Goal: Information Seeking & Learning: Find specific fact

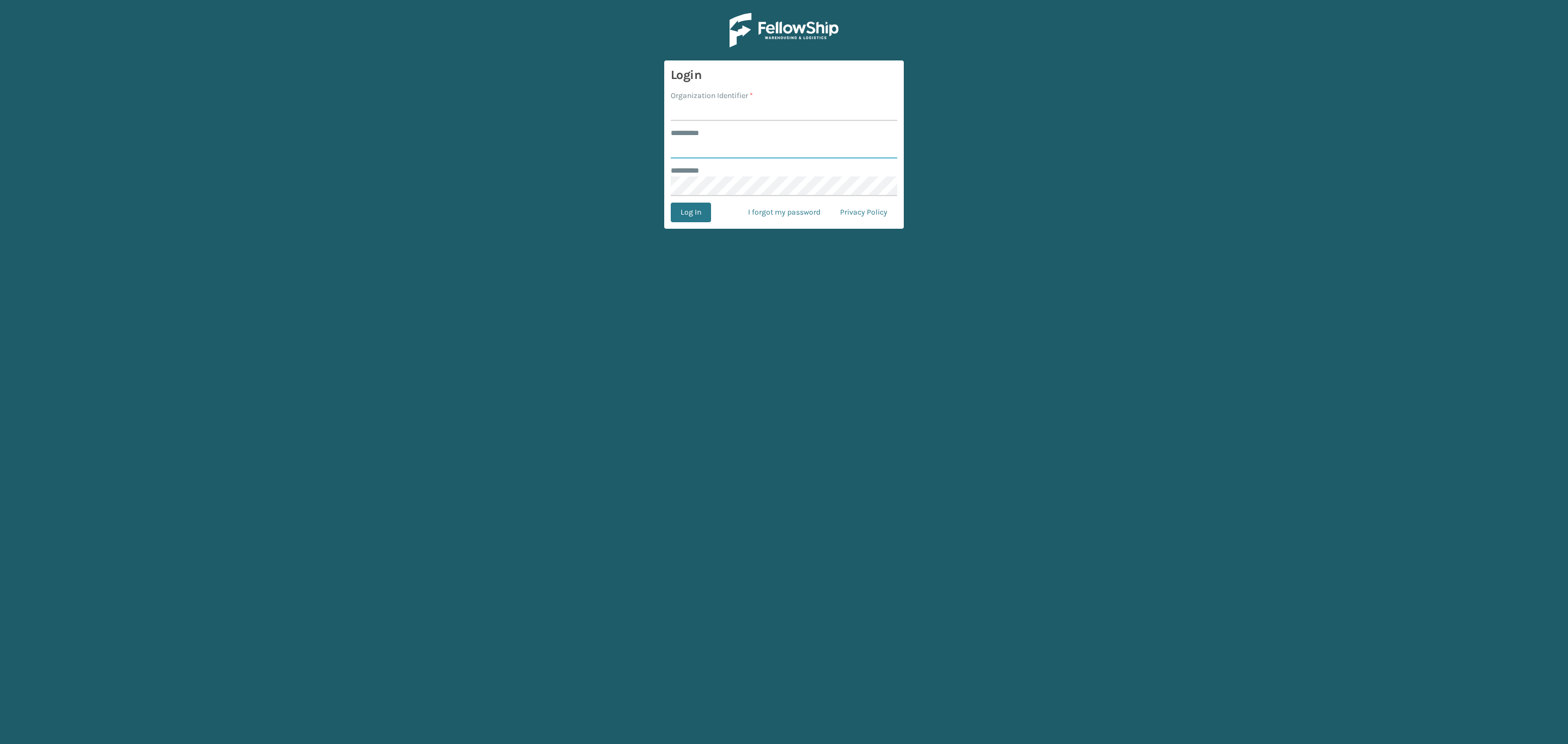
type input "*****"
click at [791, 118] on input "Organization Identifier *" at bounding box center [784, 111] width 226 height 19
type input "SleepGeekz"
click at [702, 214] on button "Log In" at bounding box center [691, 212] width 40 height 19
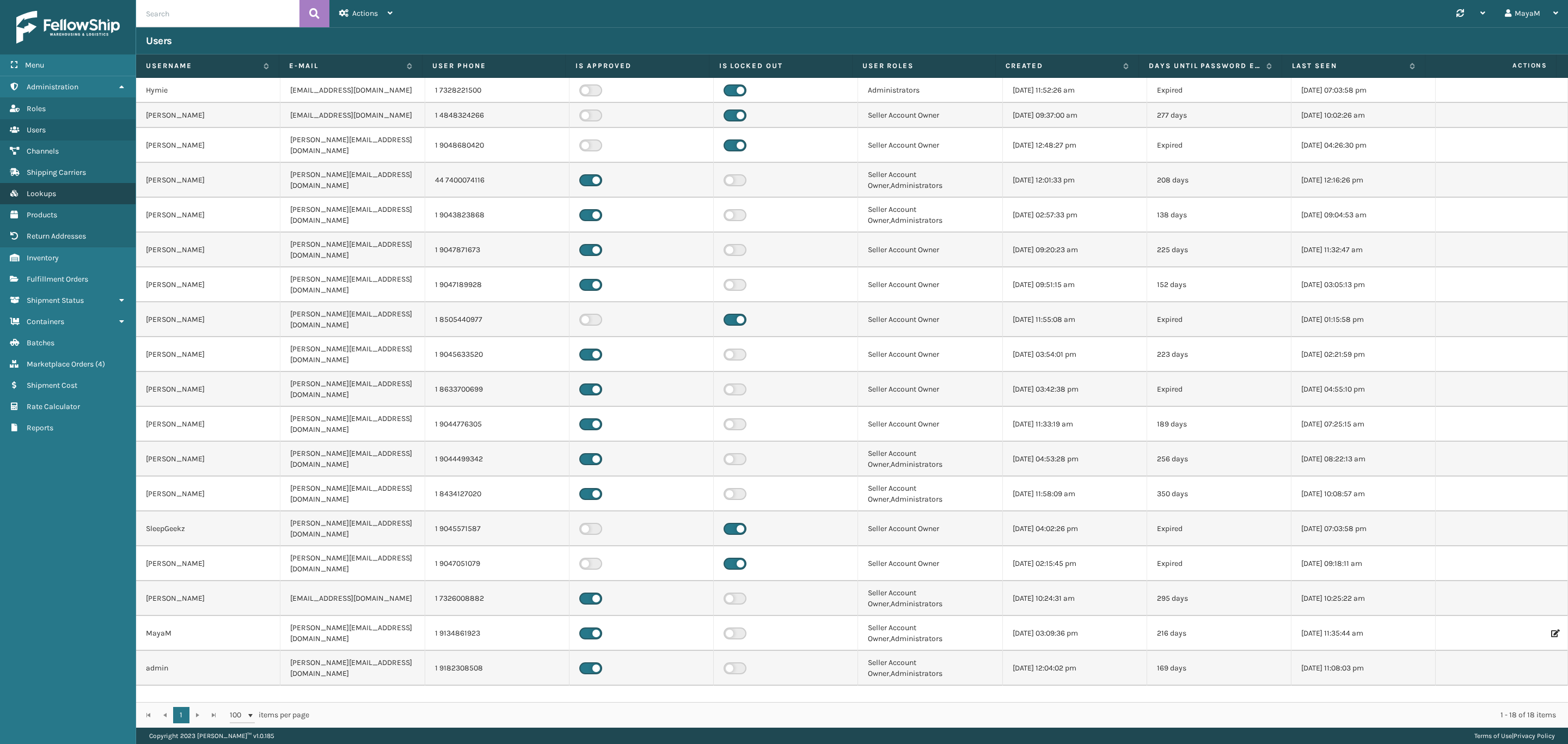
drag, startPoint x: 100, startPoint y: 203, endPoint x: 102, endPoint y: 181, distance: 22.1
click at [102, 205] on link "Products" at bounding box center [68, 215] width 135 height 21
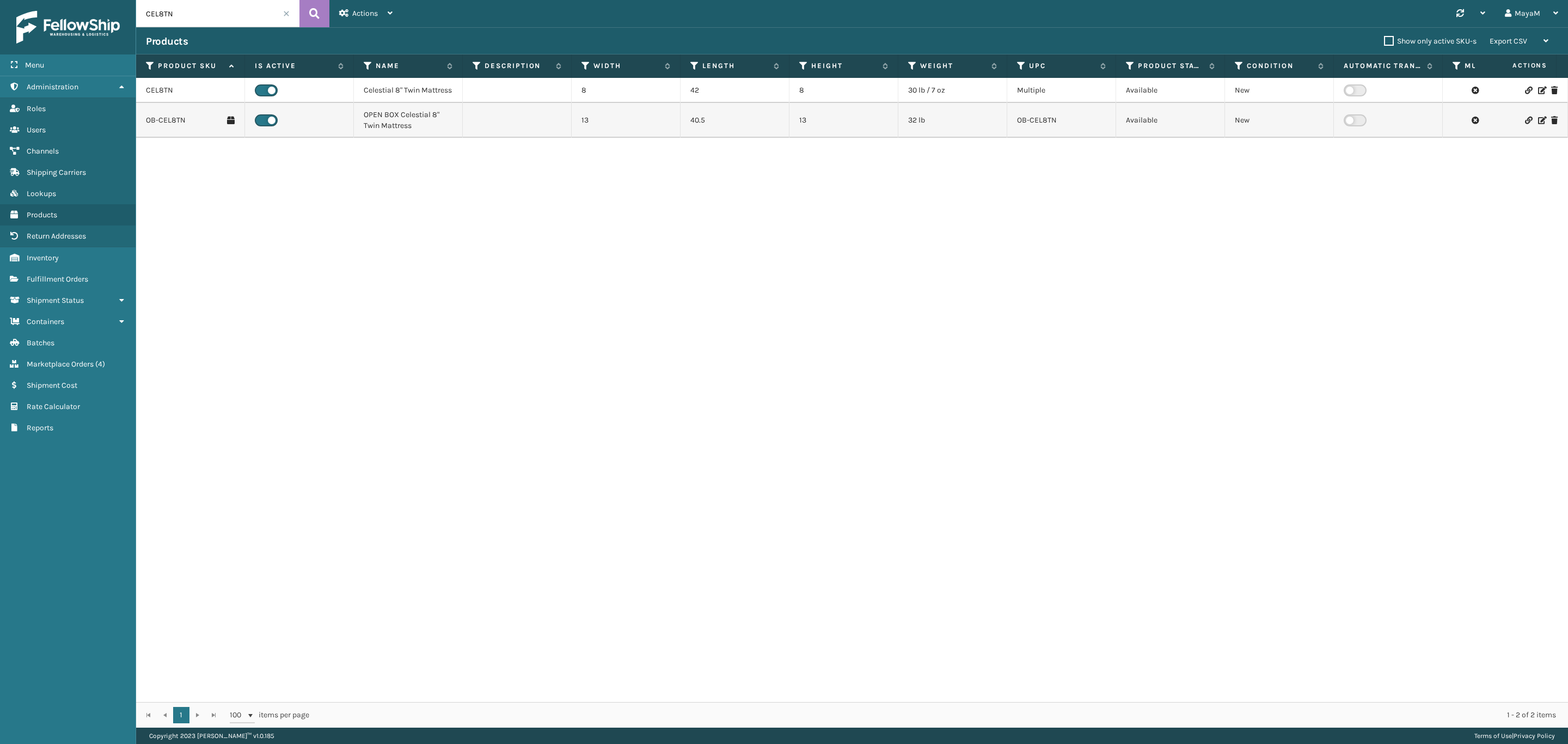
click at [223, 11] on input "CEL8TN" at bounding box center [218, 13] width 164 height 27
paste input "B09RN6QSM5"
click at [312, 21] on icon at bounding box center [314, 14] width 11 height 16
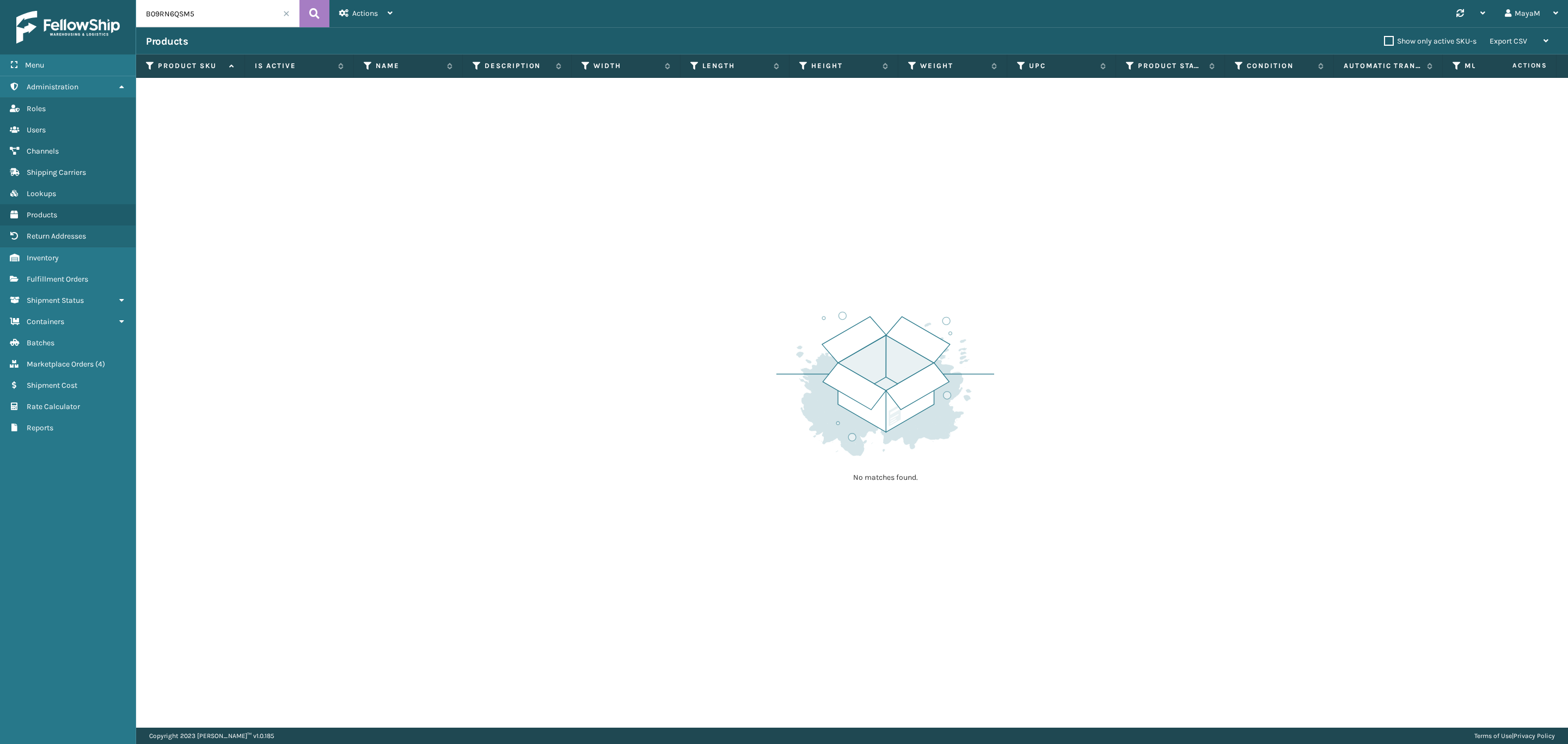
click at [246, 6] on input "B09RN6QSM5" at bounding box center [218, 13] width 164 height 27
paste input "SS-F-AB+MA+ESS+10""
type input "SS-F-AB+MA+ESS+10""
click at [307, 19] on button at bounding box center [315, 13] width 30 height 27
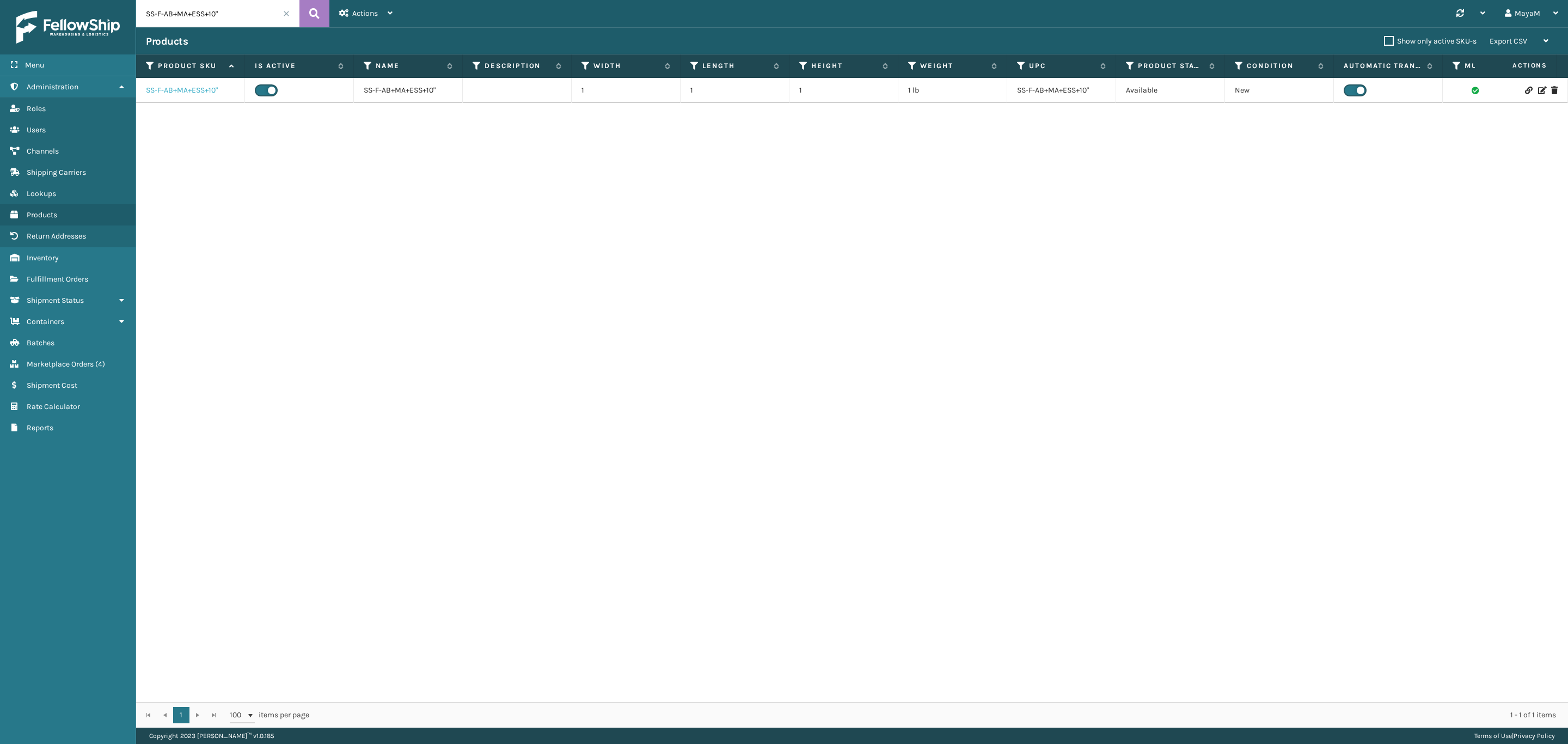
click at [191, 92] on link "SS-F-AB+MA+ESS+10"" at bounding box center [182, 90] width 72 height 11
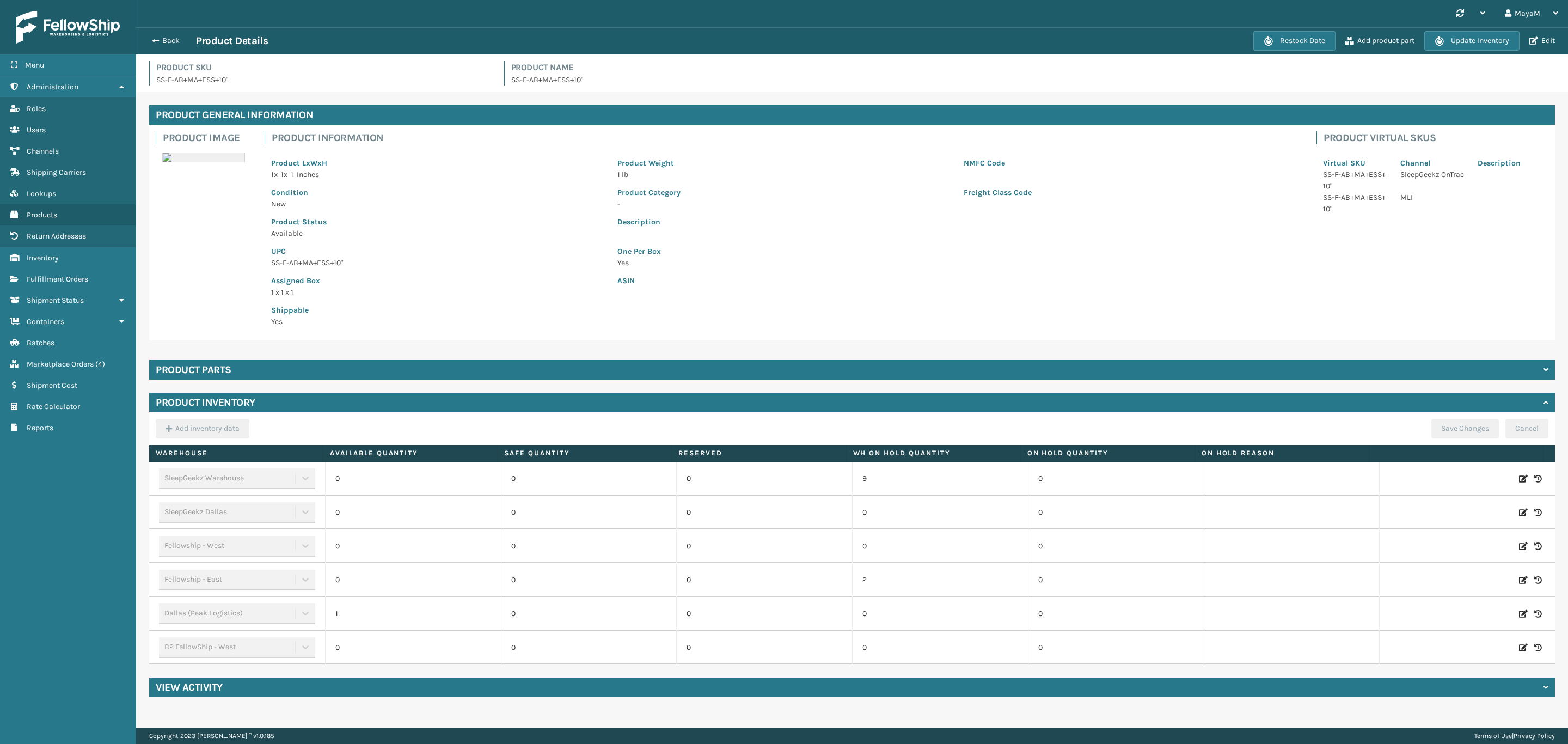
click at [355, 376] on div "Product parts" at bounding box center [852, 369] width 1406 height 19
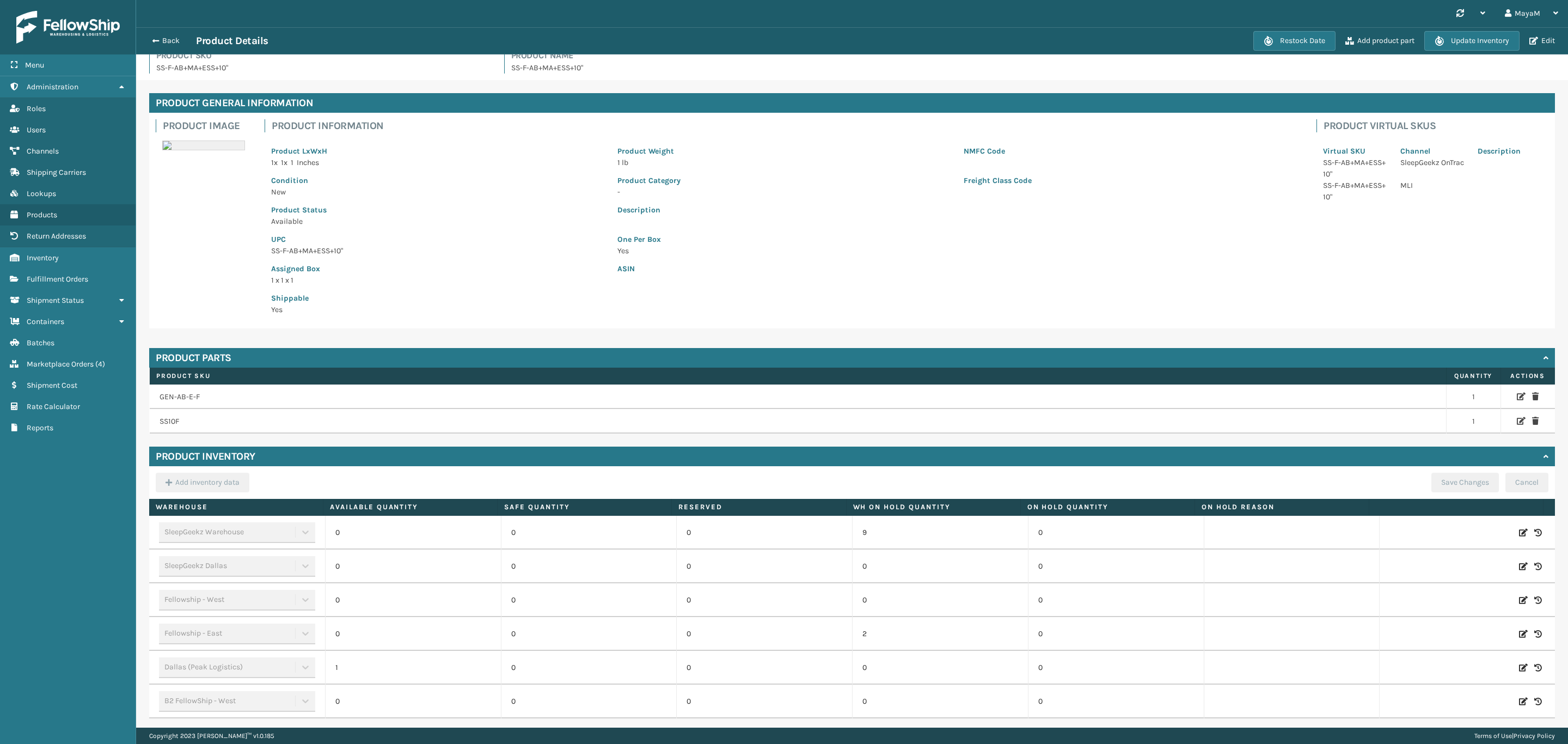
scroll to position [49, 0]
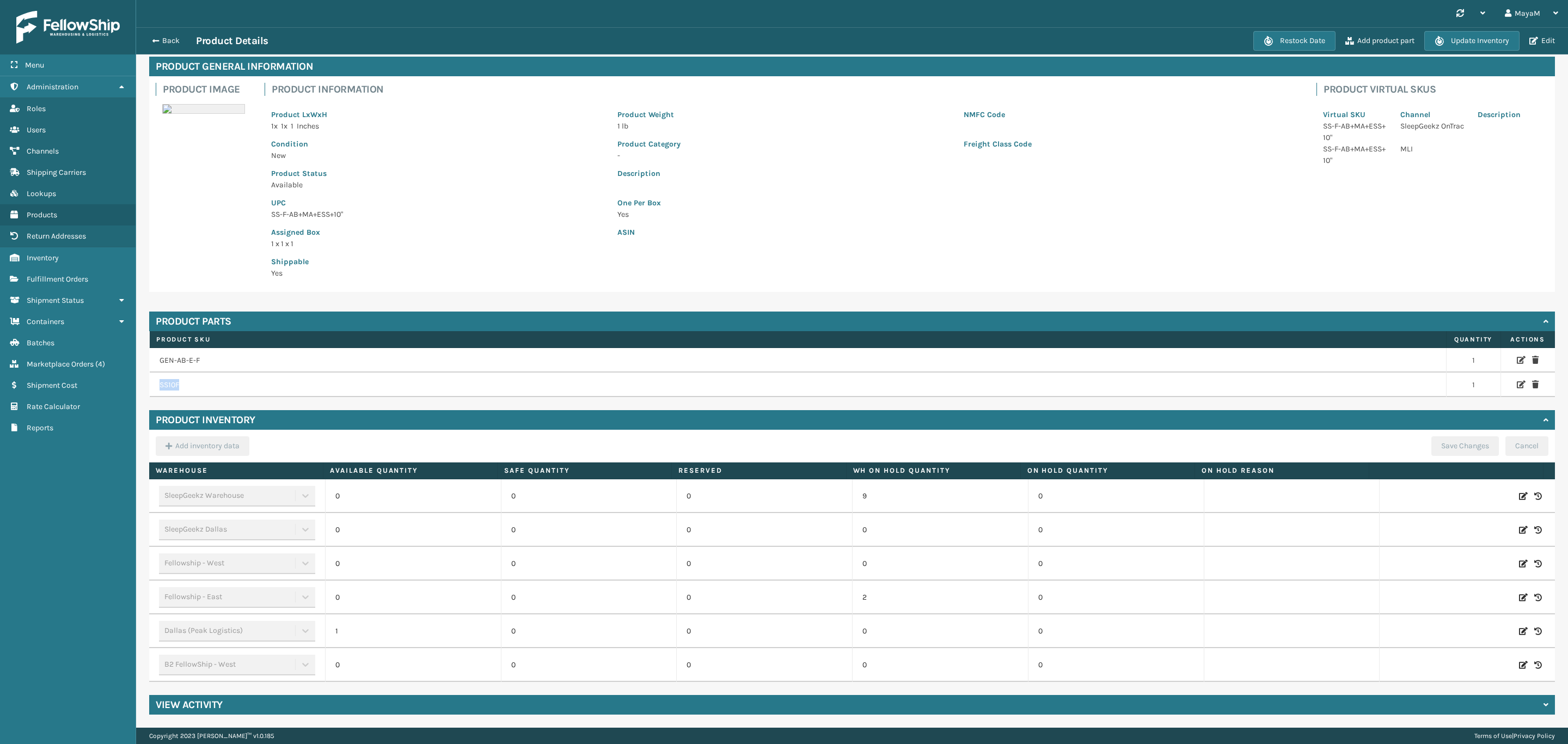
drag, startPoint x: 184, startPoint y: 391, endPoint x: 154, endPoint y: 389, distance: 30.1
click at [154, 389] on td "SS10F" at bounding box center [798, 385] width 1297 height 24
copy td "SS10F"
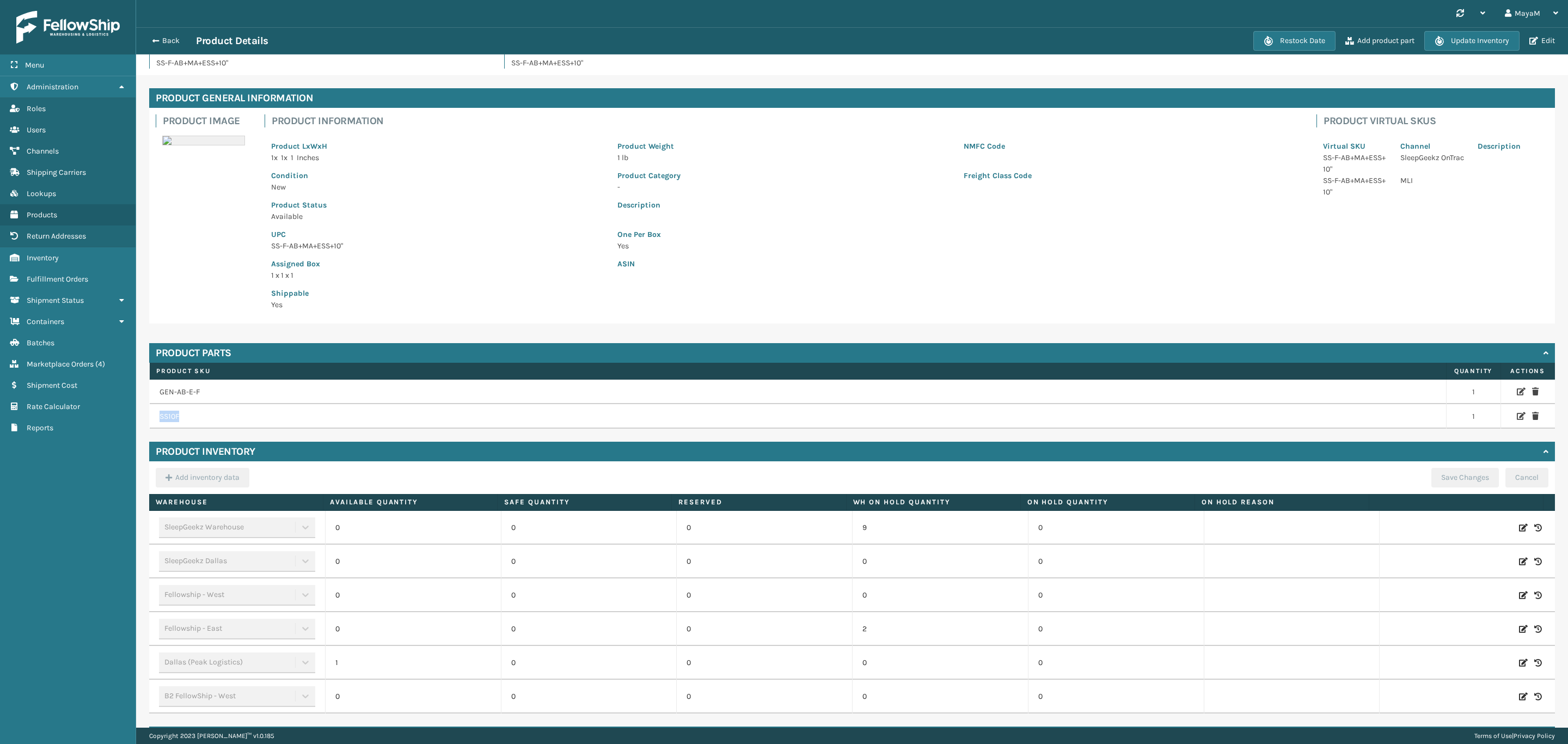
scroll to position [0, 0]
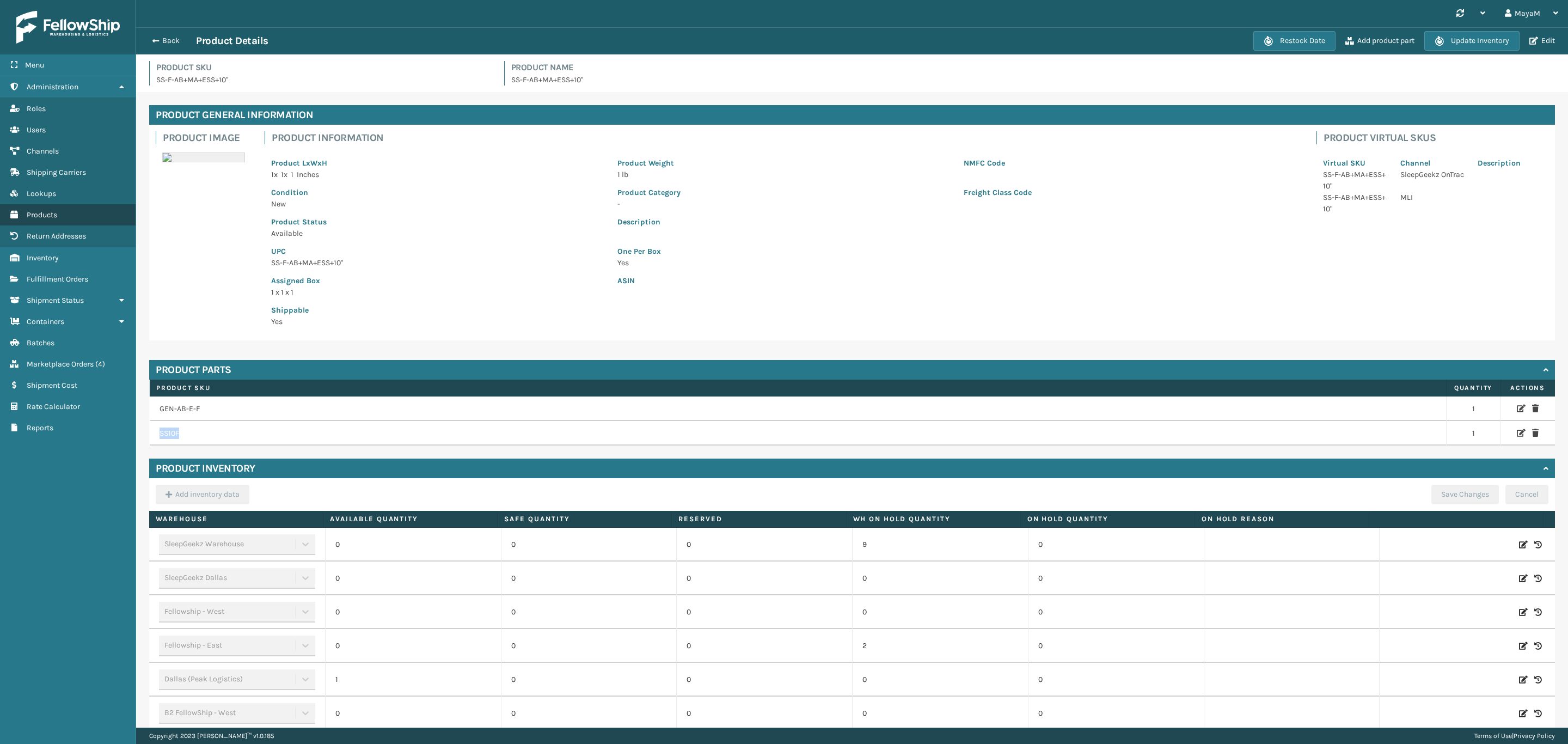
click at [62, 208] on link "Products" at bounding box center [68, 215] width 135 height 21
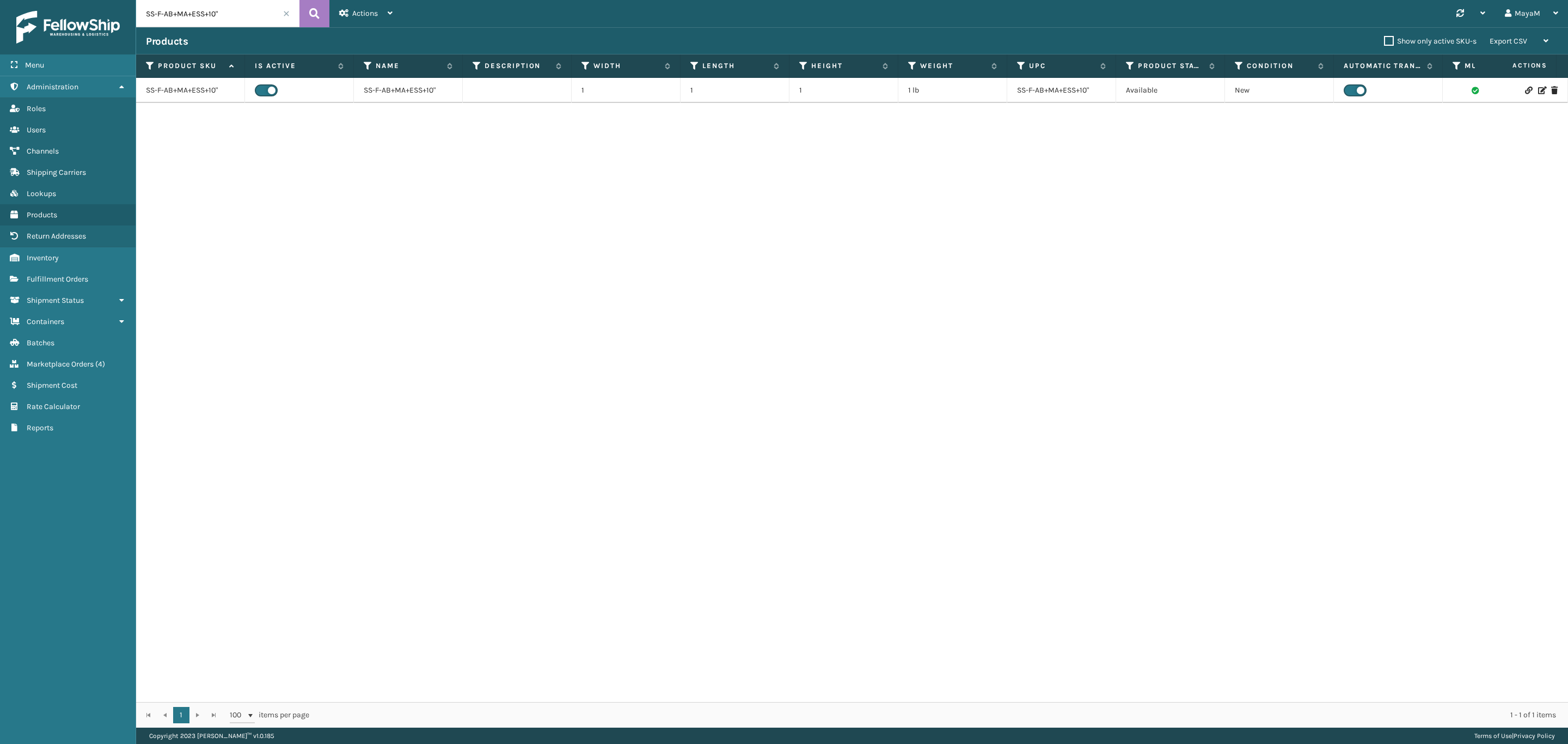
click at [233, 21] on input "SS-F-AB+MA+ESS+10"" at bounding box center [218, 13] width 164 height 27
paste input "10F"
type input "SS10F"
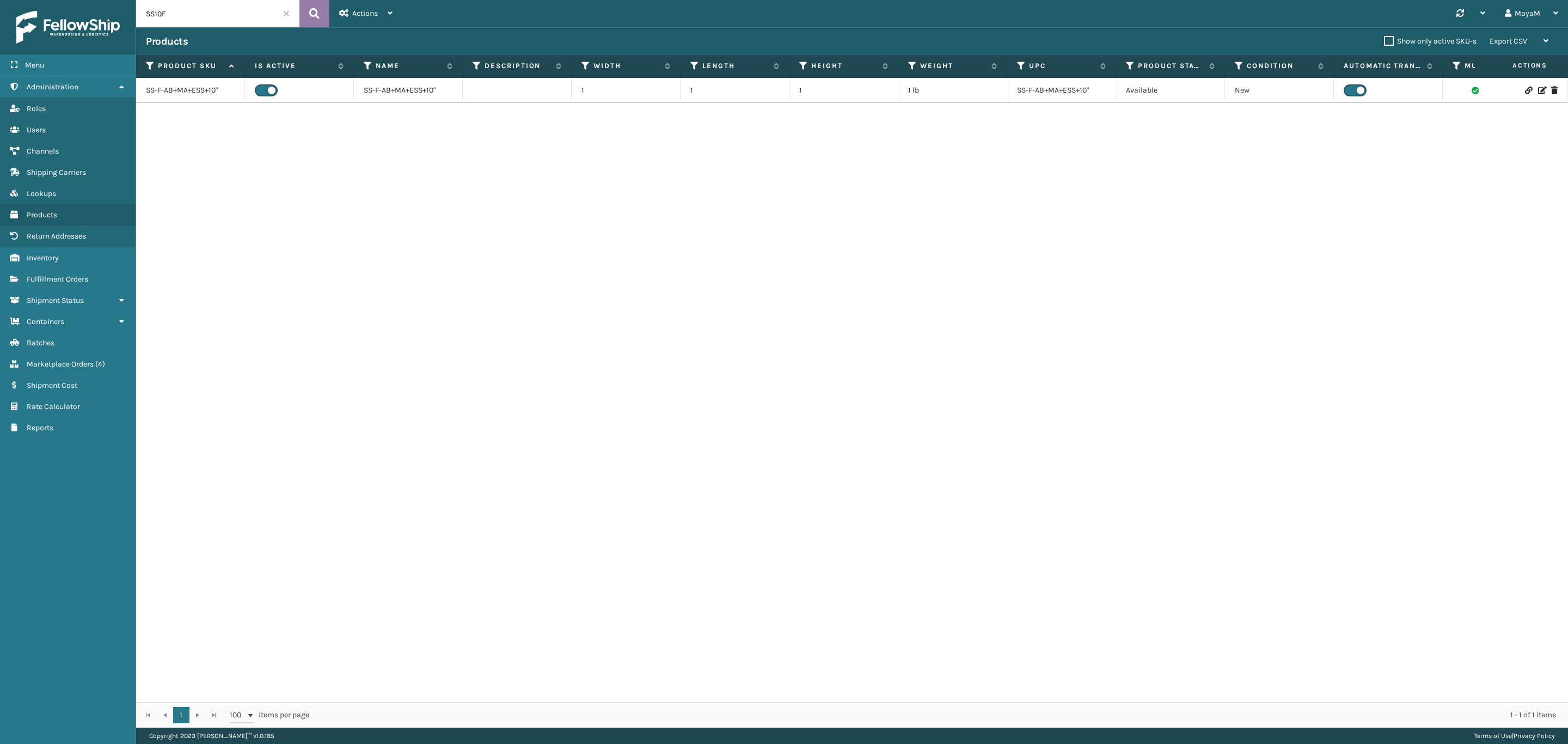
click at [304, 8] on button at bounding box center [315, 13] width 30 height 27
click at [164, 95] on link "SS10F" at bounding box center [155, 100] width 19 height 11
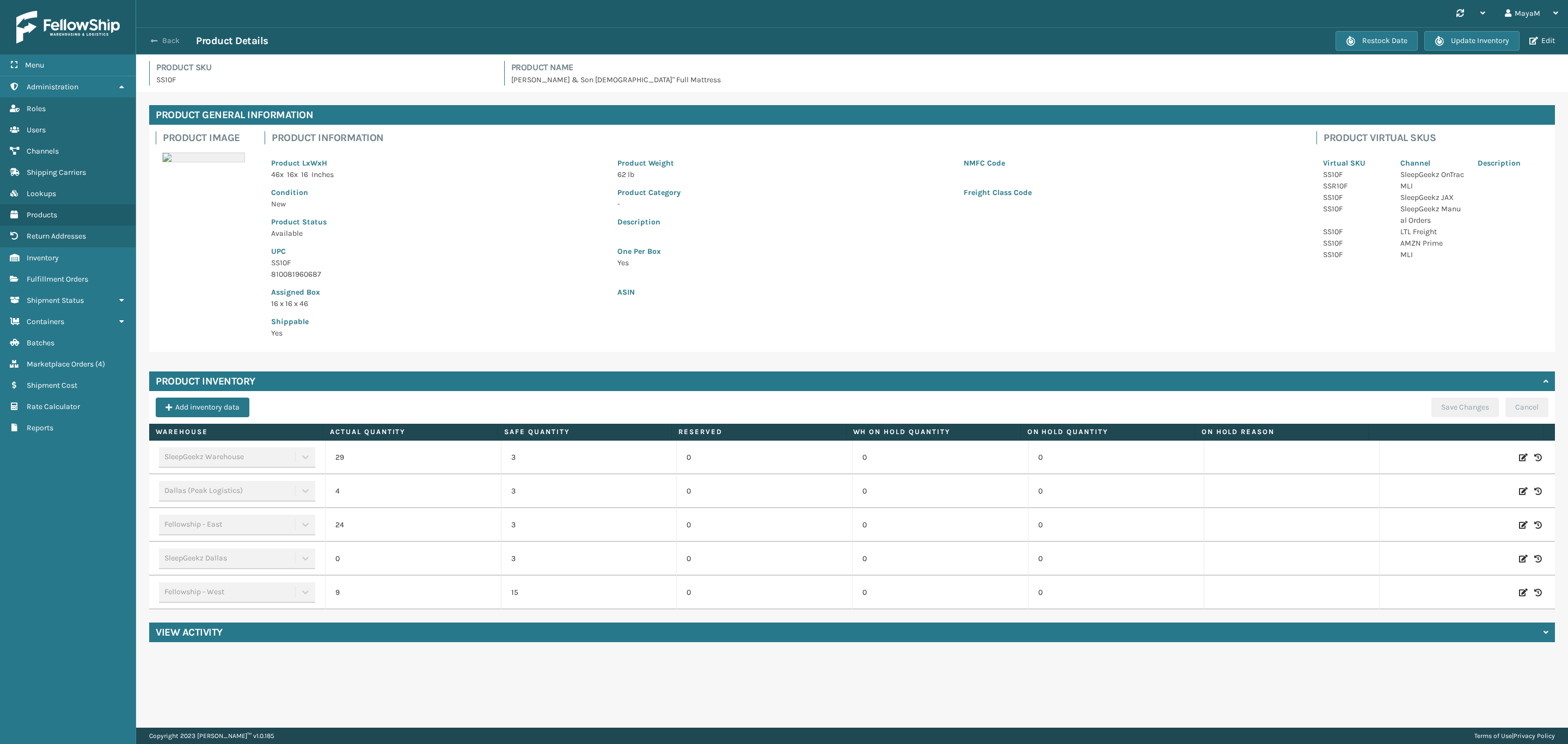
click at [172, 41] on button "Back" at bounding box center [171, 41] width 50 height 10
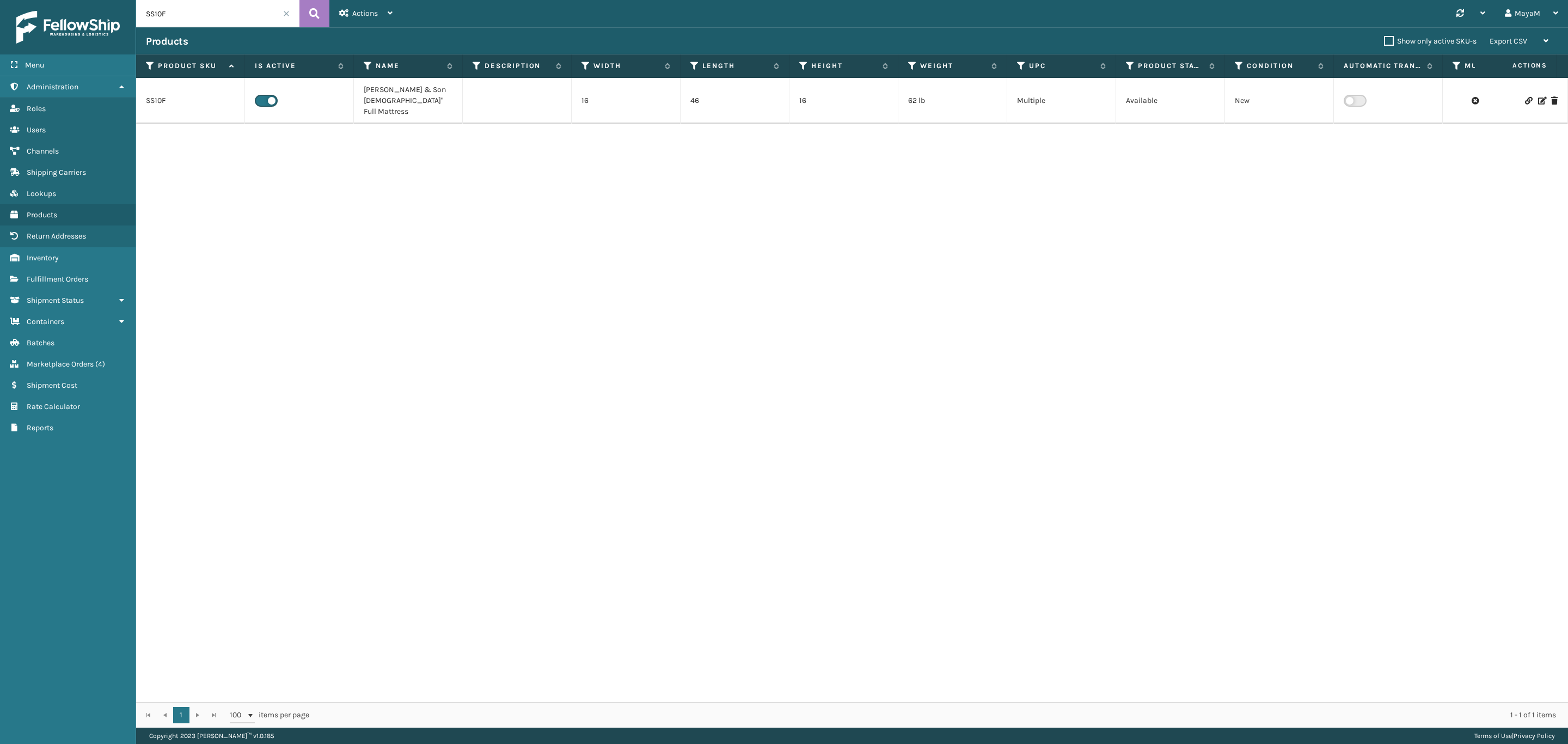
click at [214, 17] on input "SS10F" at bounding box center [218, 13] width 164 height 27
paste input "NU106KD"
type input "NU106KDF"
click at [317, 7] on icon at bounding box center [314, 14] width 11 height 16
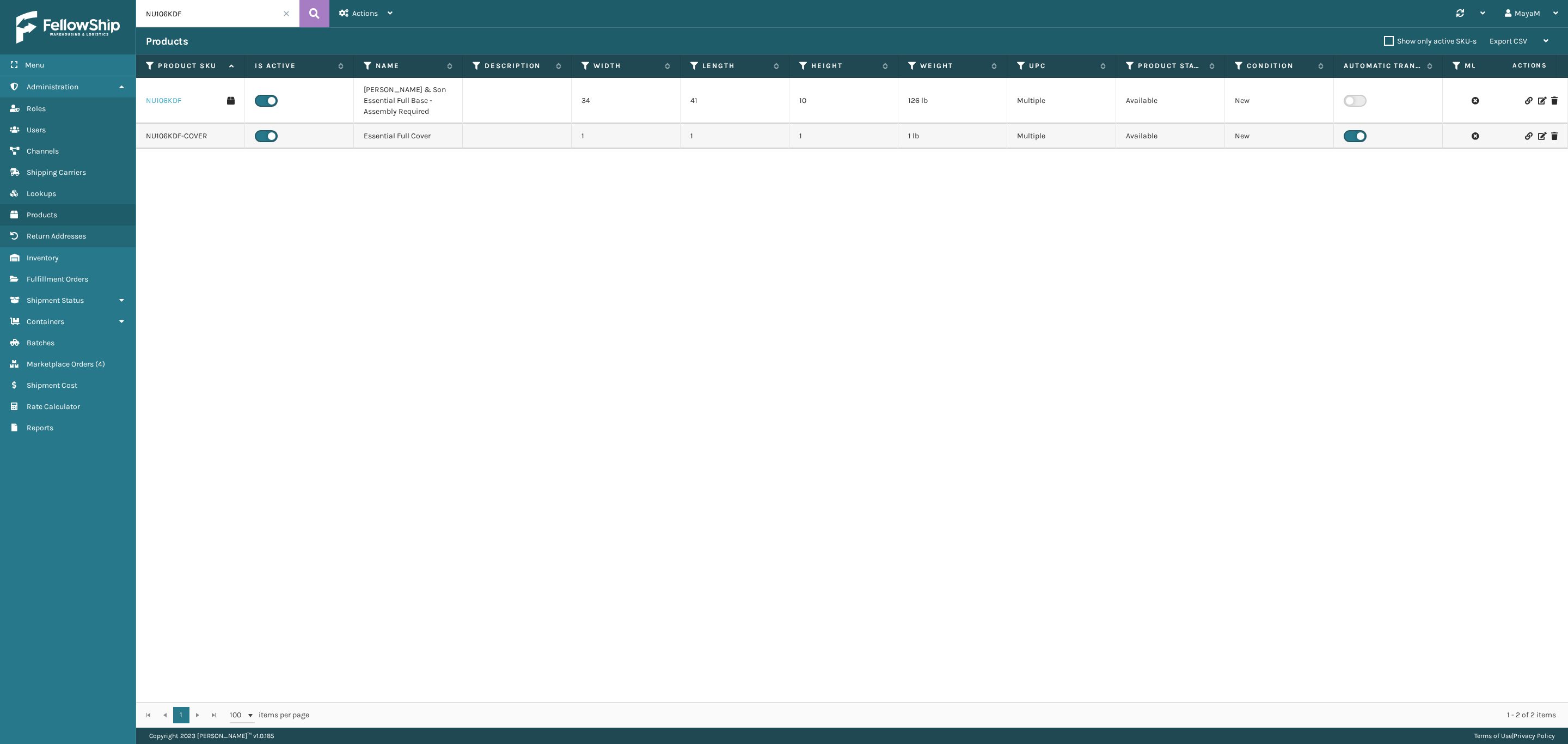
click at [170, 105] on link "NU106KDF" at bounding box center [164, 100] width 35 height 11
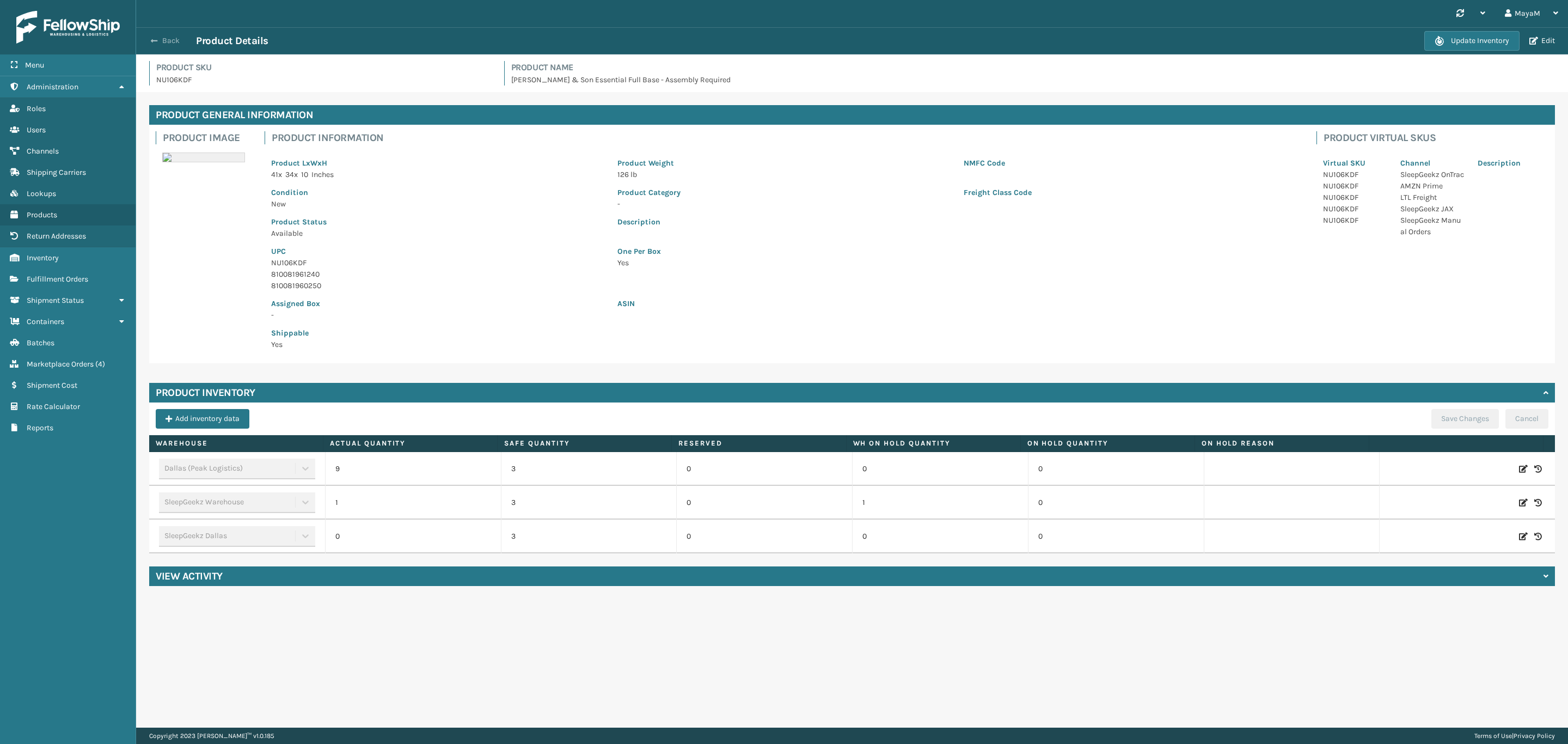
click at [157, 36] on button "Back" at bounding box center [171, 41] width 50 height 10
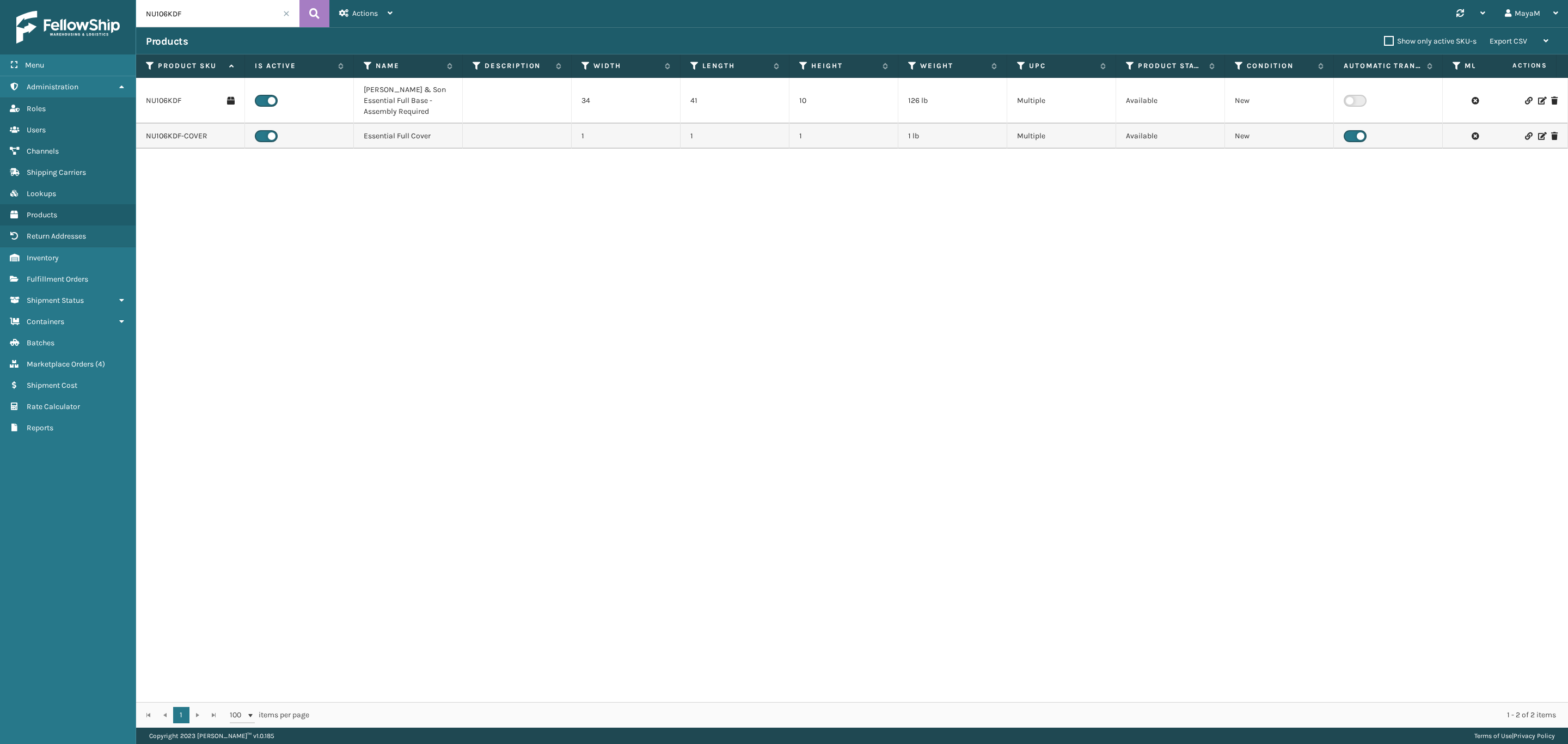
click at [172, 11] on input "NU106KDF" at bounding box center [218, 13] width 164 height 27
type input "GEN-AB-E-F"
click at [312, 15] on icon at bounding box center [314, 14] width 11 height 16
click at [170, 98] on link "GEN-AB-E-F" at bounding box center [166, 95] width 40 height 11
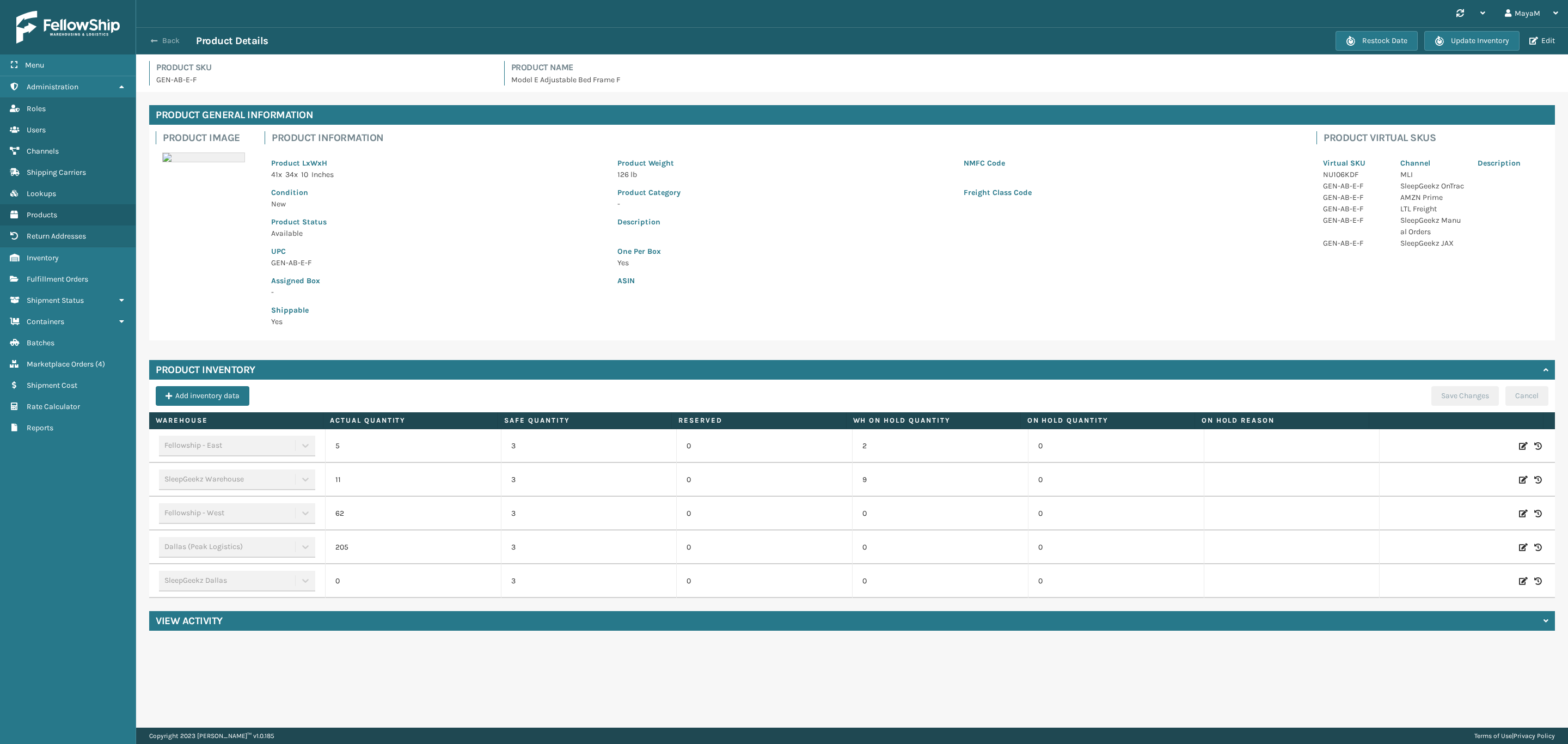
click at [165, 38] on button "Back" at bounding box center [171, 41] width 50 height 10
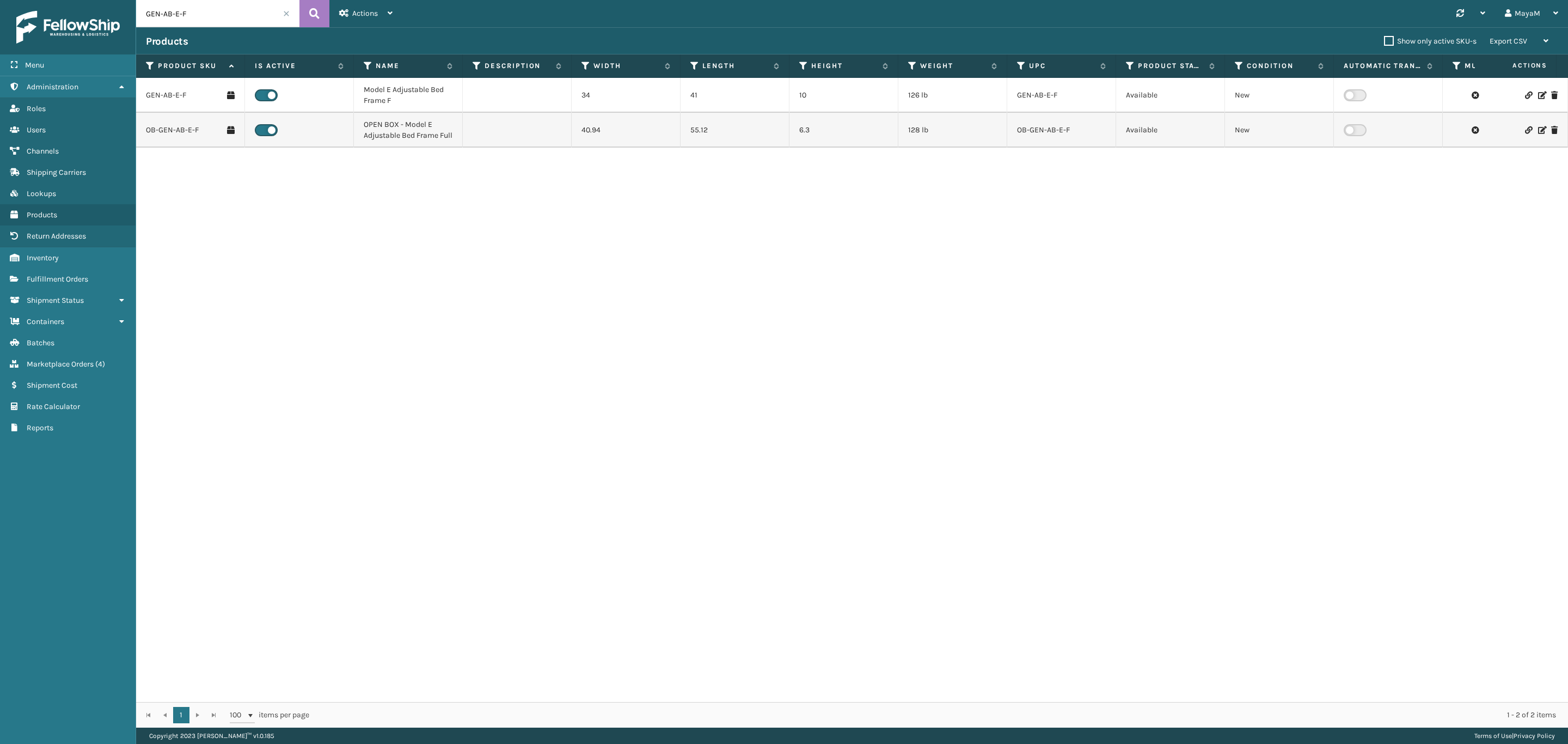
click at [203, 19] on input "GEN-AB-E-F" at bounding box center [218, 13] width 164 height 27
click at [226, 7] on input "GEN-AB-E-F" at bounding box center [218, 13] width 164 height 27
click at [226, 6] on input "GEN-AB-E-F" at bounding box center [218, 13] width 164 height 27
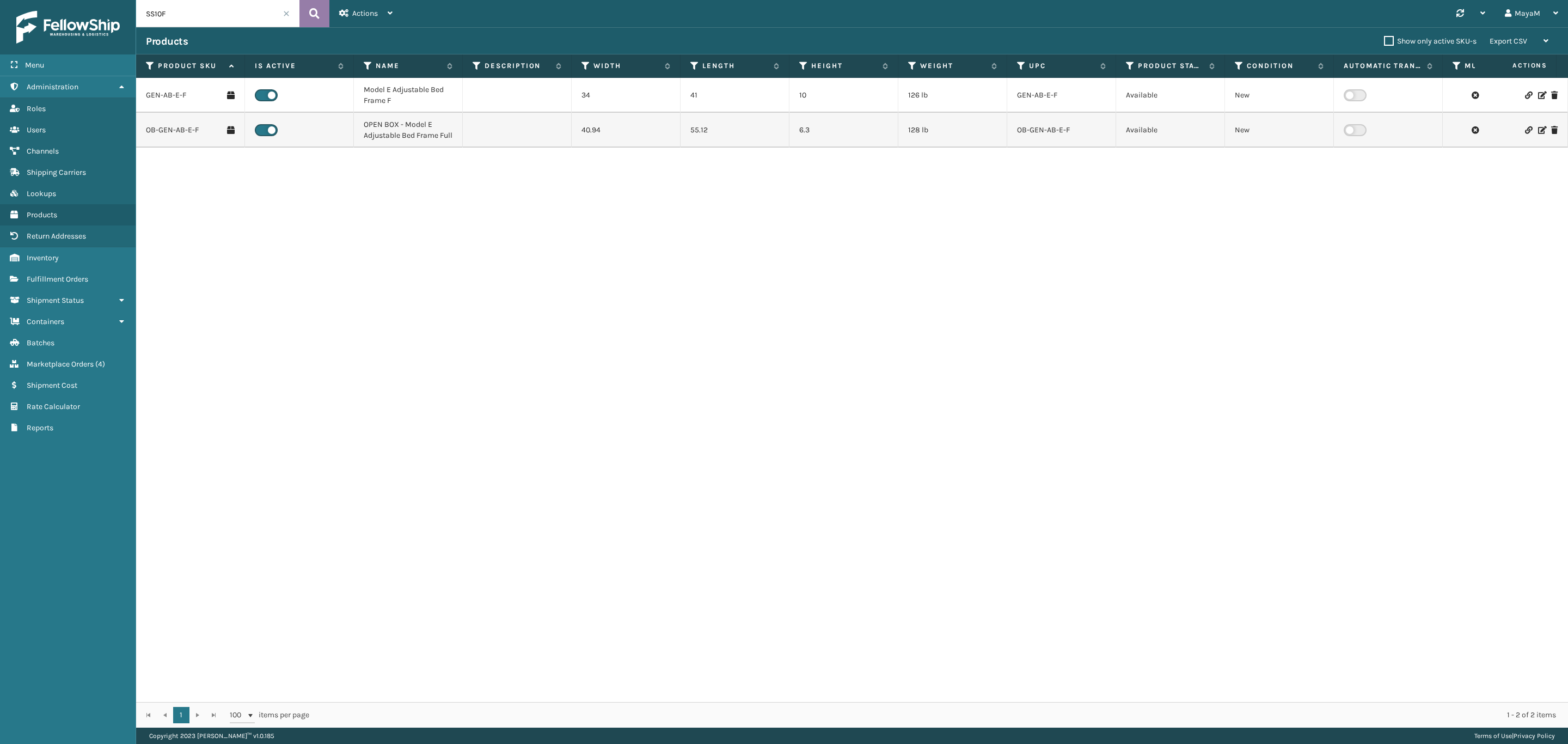
type input "SS10F"
click at [324, 19] on button at bounding box center [315, 13] width 30 height 27
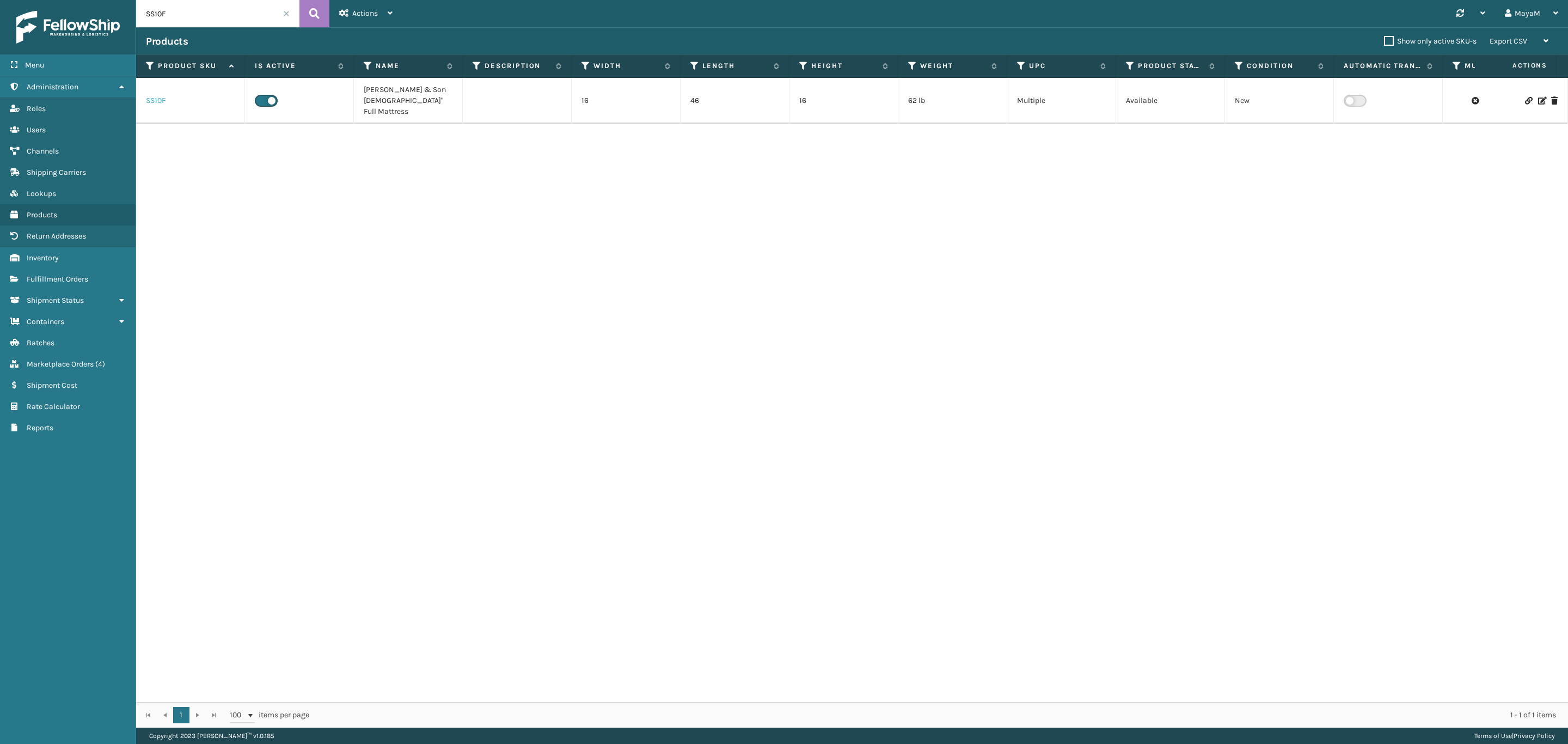
click at [160, 100] on link "SS10F" at bounding box center [155, 100] width 19 height 11
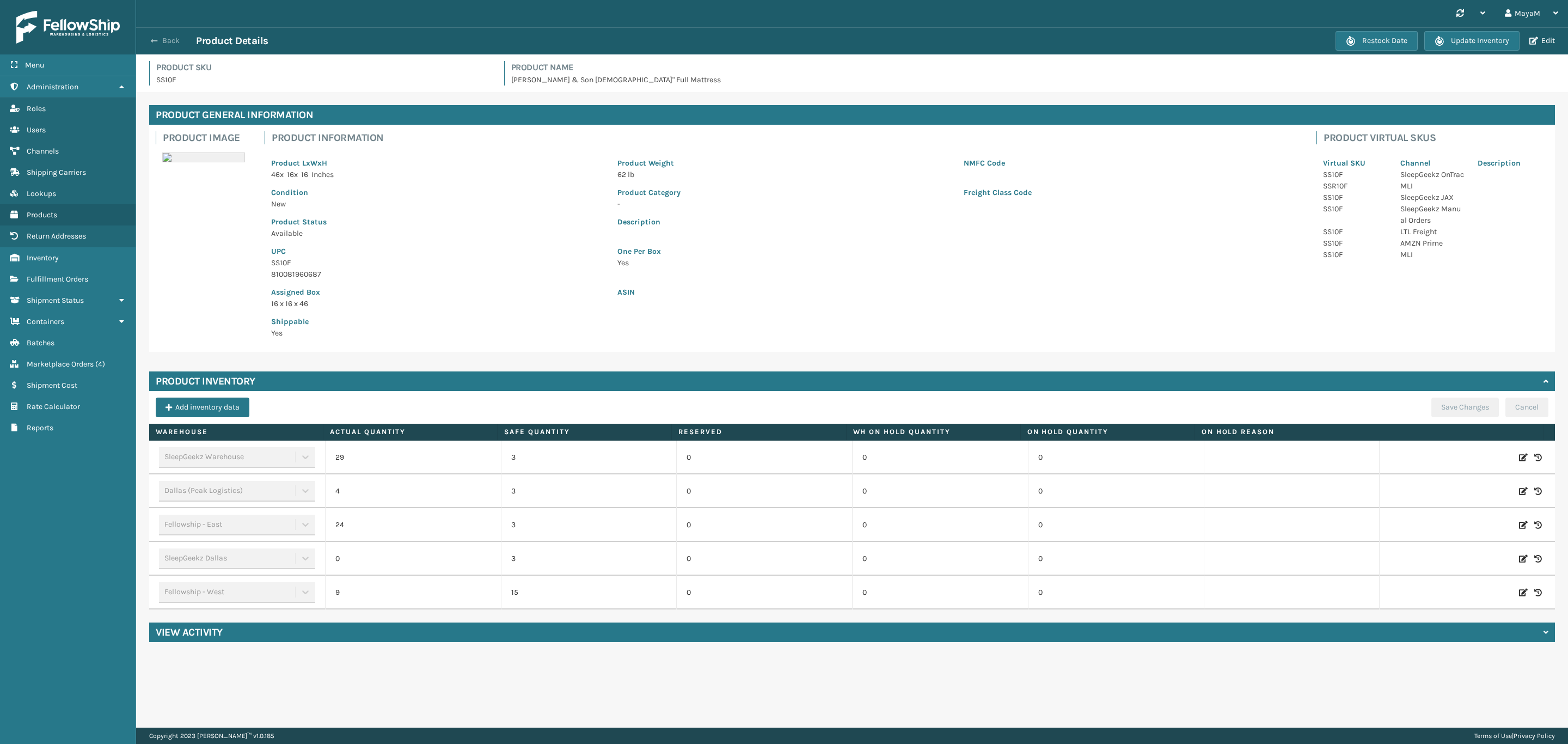
click at [157, 41] on span "button" at bounding box center [154, 41] width 6 height 8
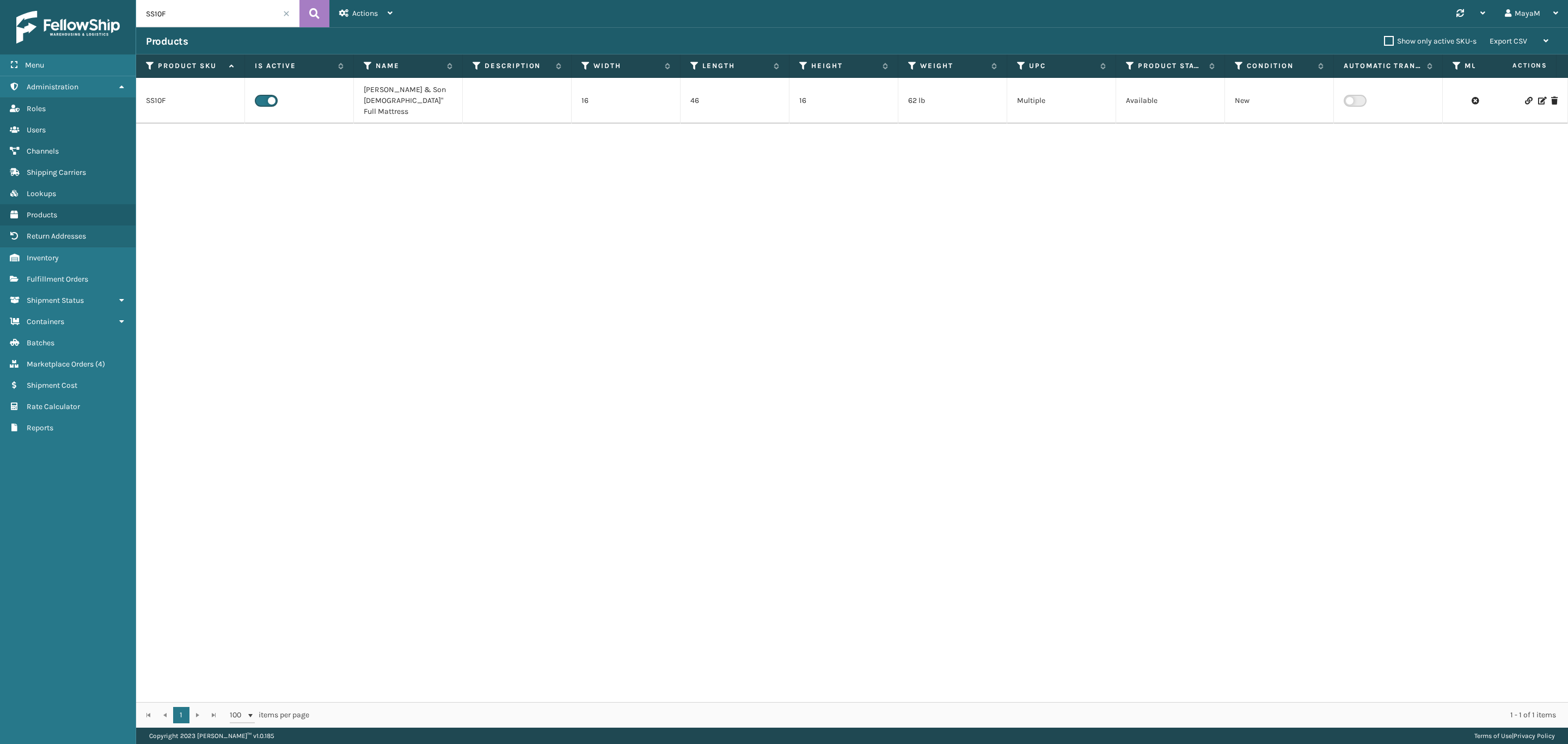
drag, startPoint x: 164, startPoint y: 16, endPoint x: 159, endPoint y: 14, distance: 5.4
click at [159, 14] on input "SS10F" at bounding box center [218, 13] width 164 height 27
type input "SS14F"
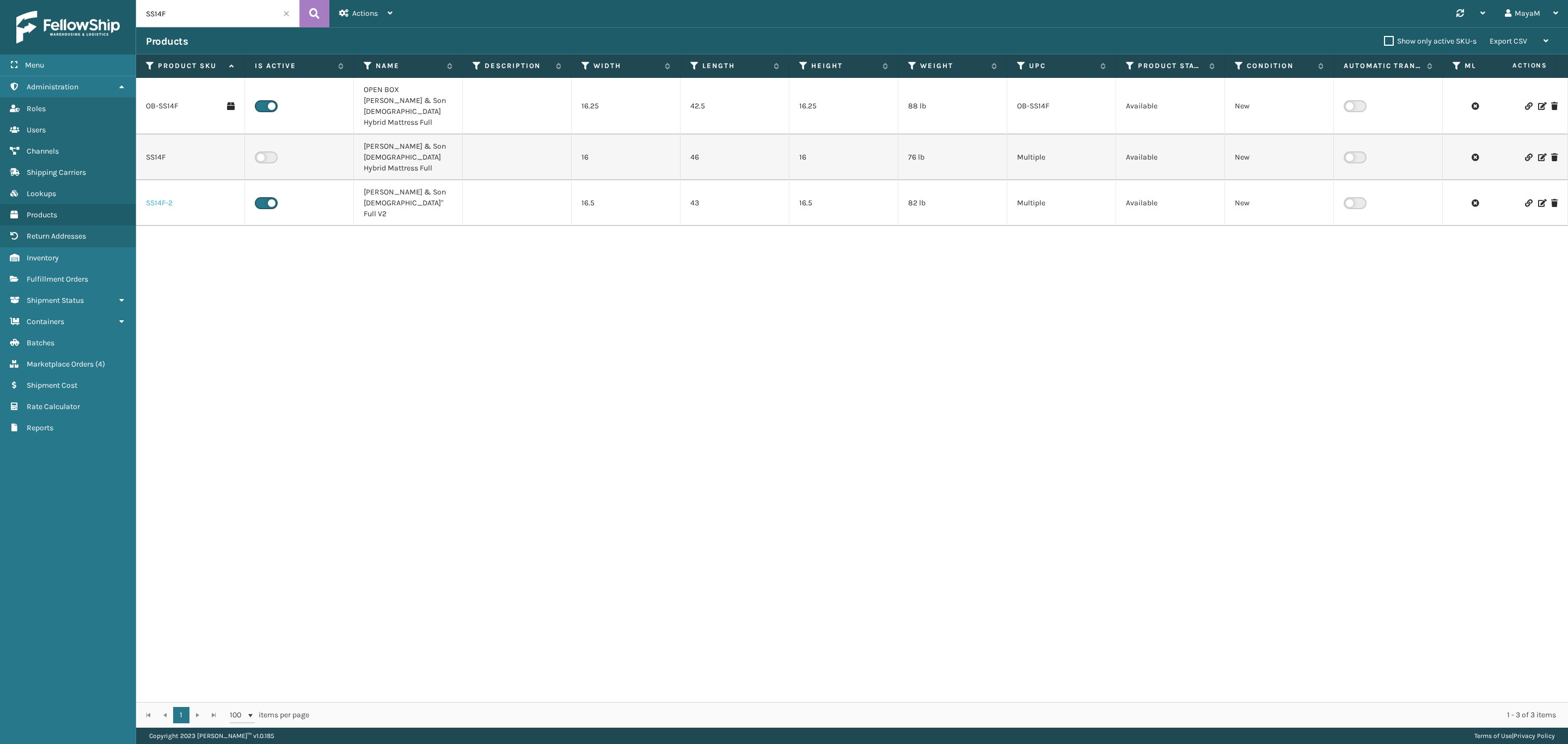
click at [151, 198] on link "SS14F-2" at bounding box center [159, 203] width 27 height 11
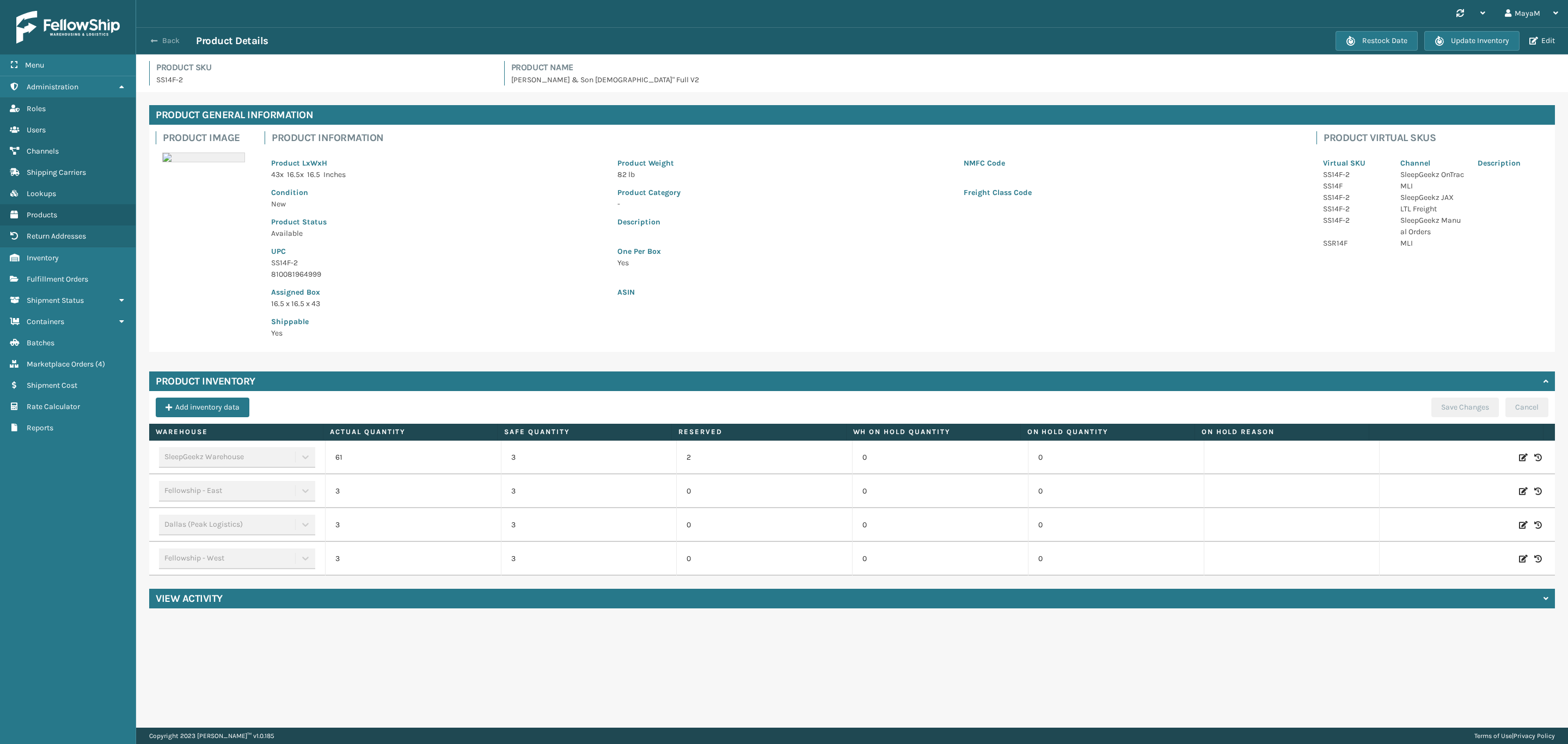
click at [170, 43] on button "Back" at bounding box center [171, 41] width 50 height 10
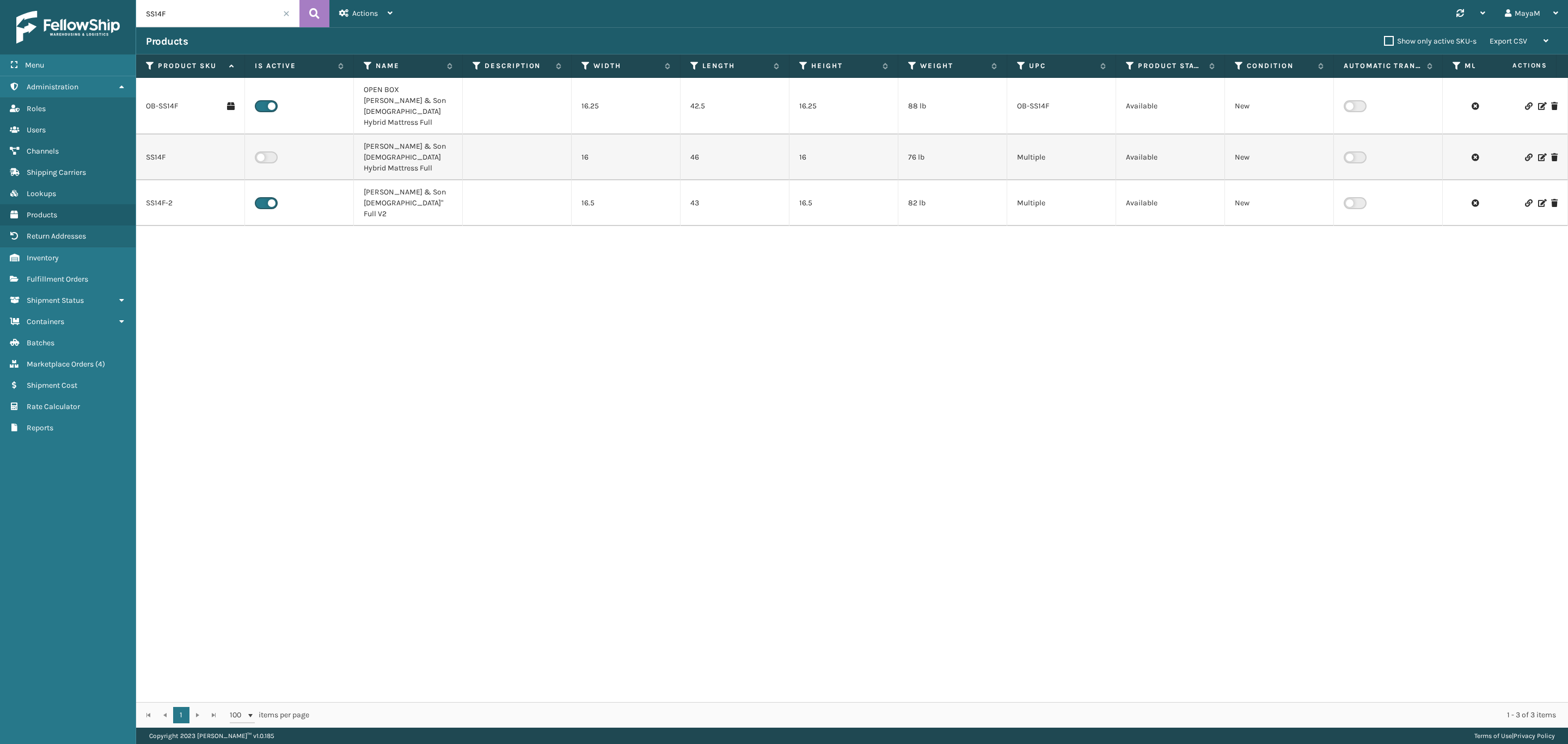
click at [196, 19] on input "SS14F" at bounding box center [218, 13] width 164 height 27
click at [159, 14] on input "SS14F" at bounding box center [218, 13] width 164 height 27
click at [192, 6] on input "SS10F" at bounding box center [218, 13] width 164 height 27
type input "GEN-AB-E-F"
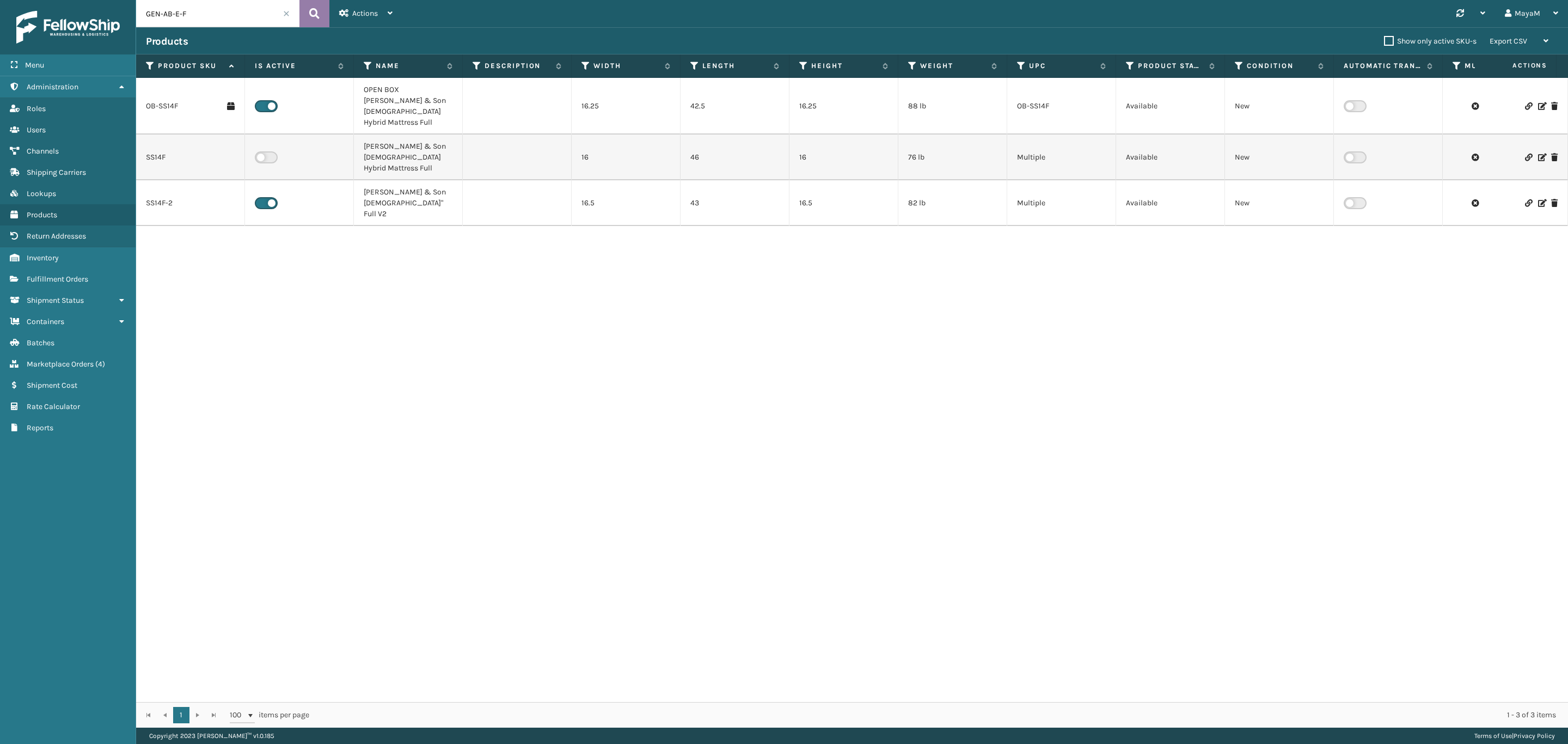
click at [319, 20] on icon at bounding box center [314, 14] width 11 height 16
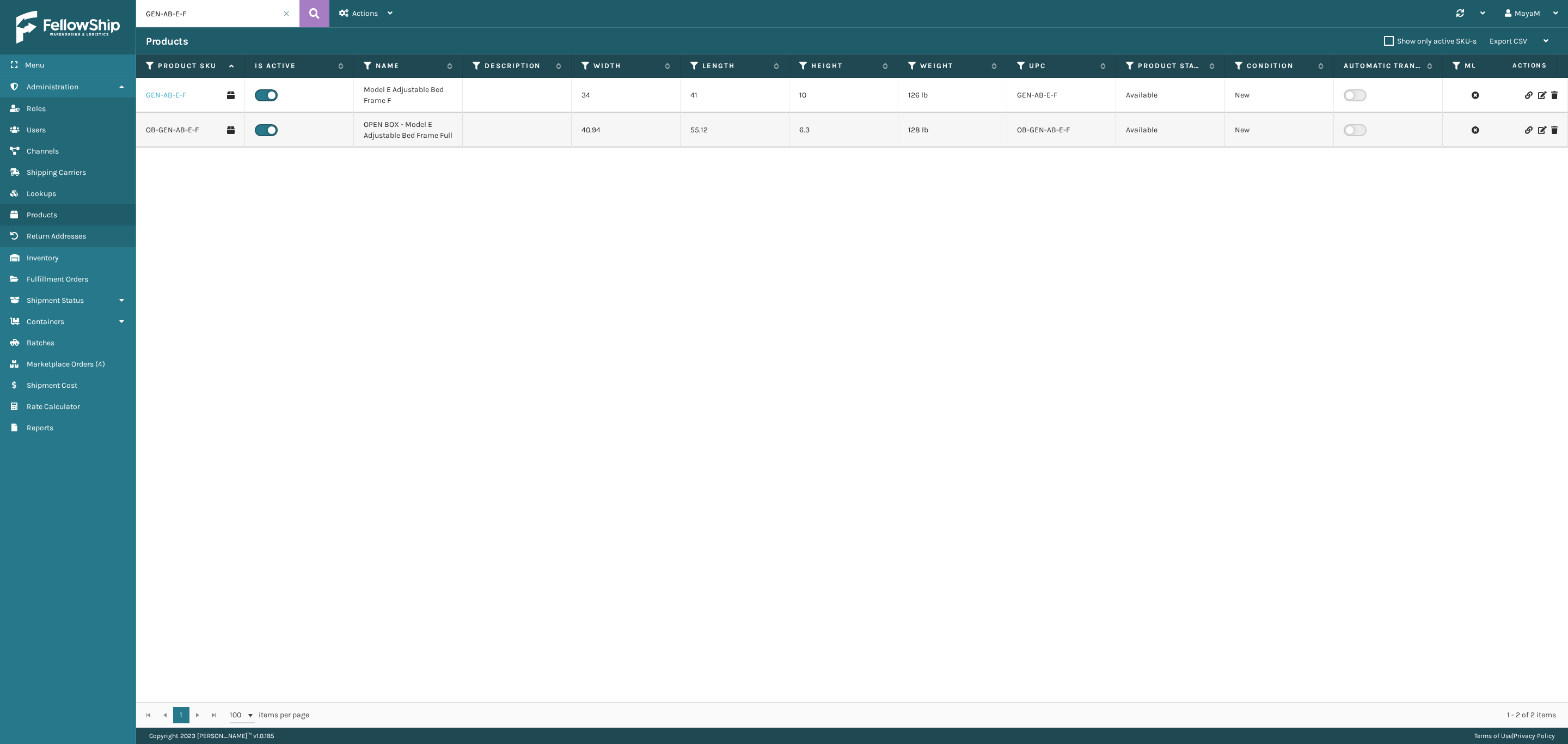
click at [174, 98] on link "GEN-AB-E-F" at bounding box center [166, 95] width 40 height 11
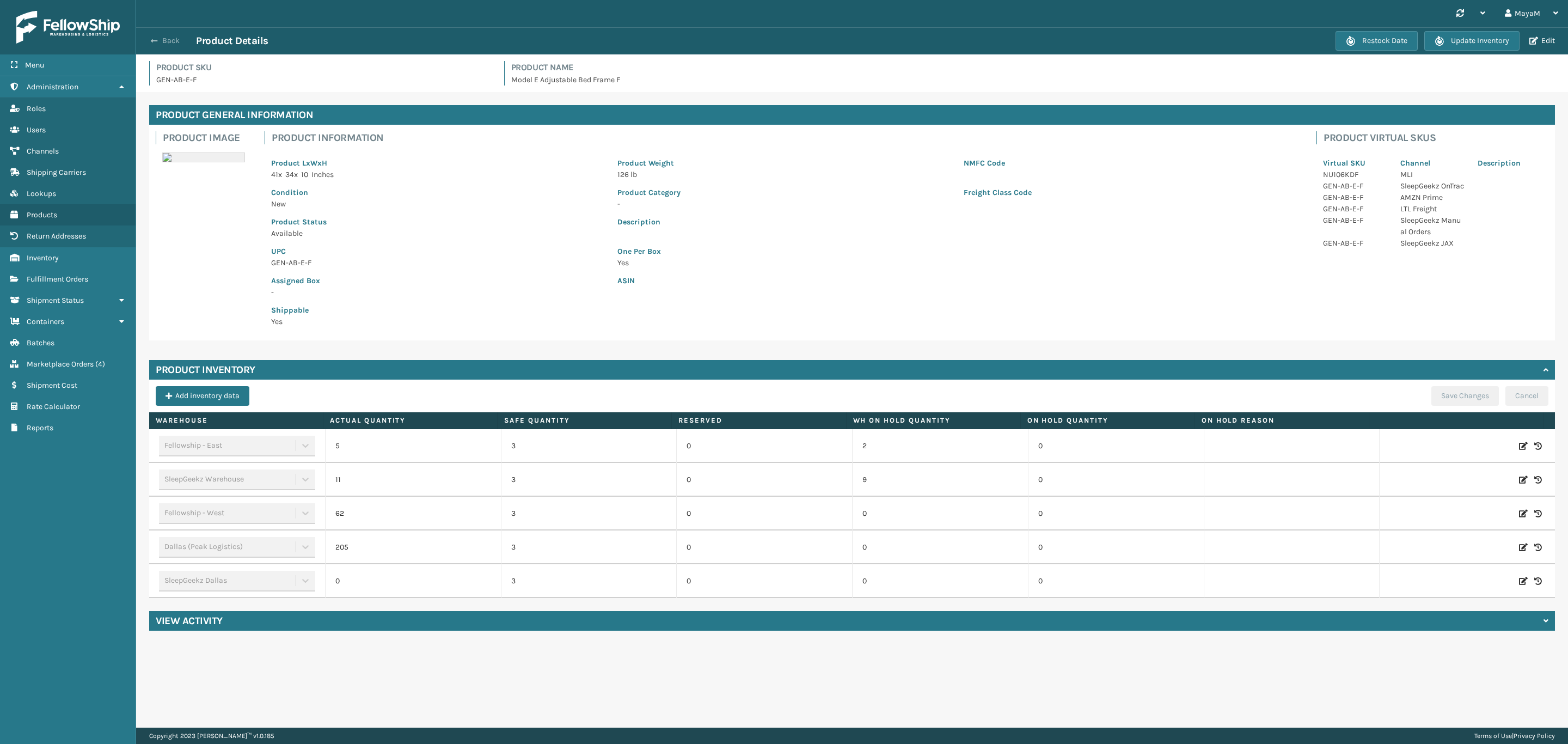
click at [165, 36] on button "Back" at bounding box center [171, 41] width 50 height 10
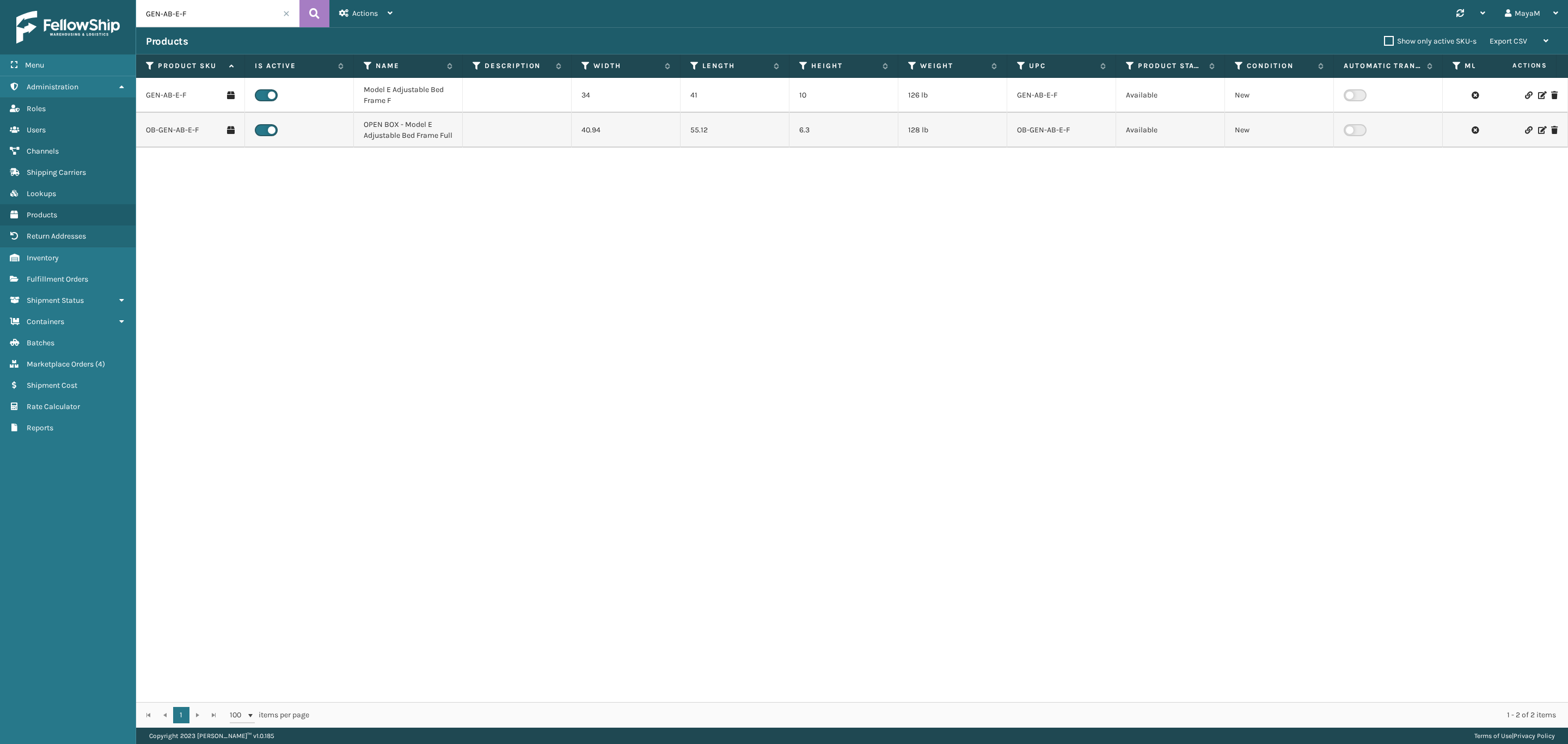
click at [192, 20] on input "GEN-AB-E-F" at bounding box center [218, 13] width 164 height 27
click at [179, 10] on input "GEN-AB-E-F" at bounding box center [218, 13] width 164 height 27
paste input "SS-F-AB+MA+ESS+10""
type input "SS-F-AB+MA+ESS+10""
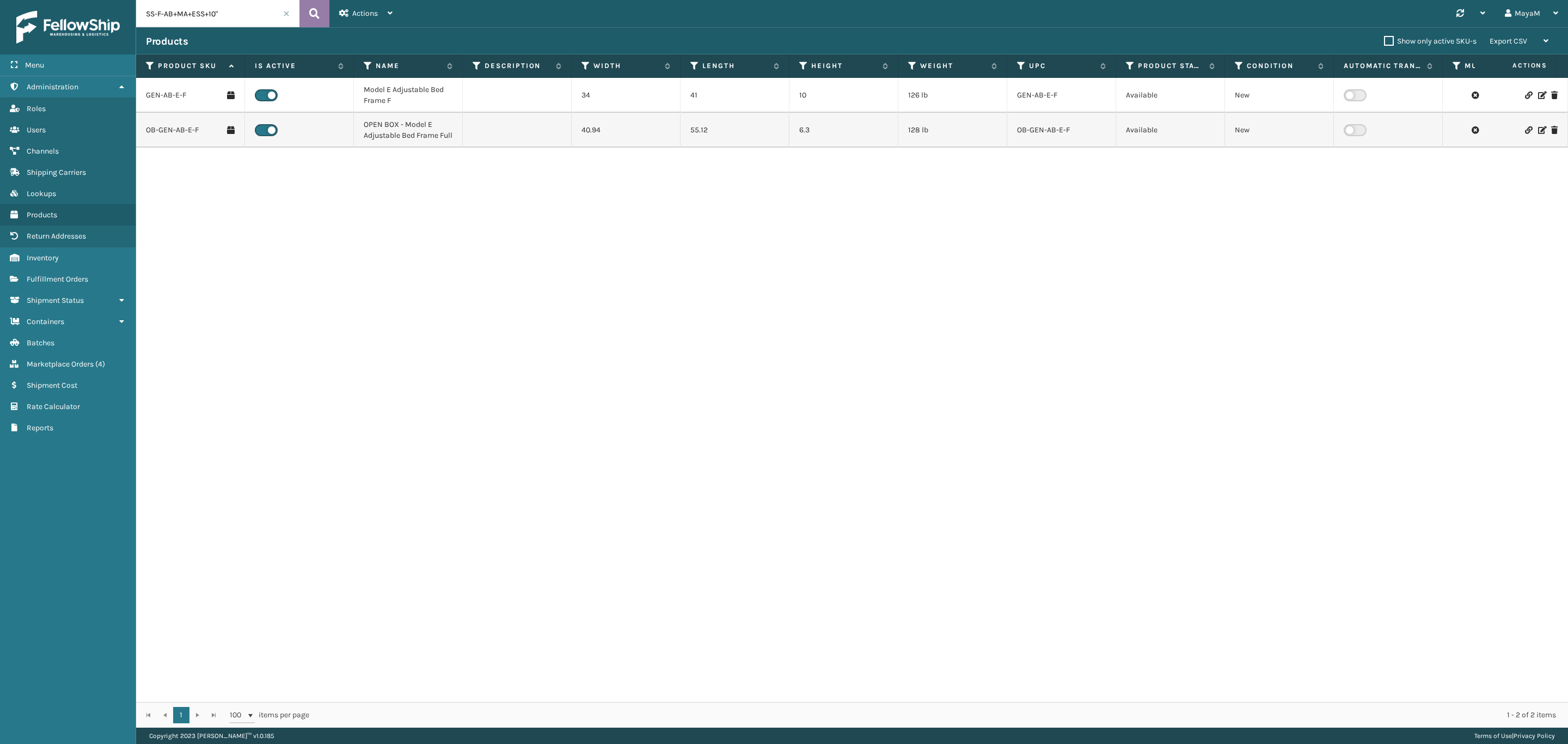
click at [306, 14] on button at bounding box center [315, 13] width 30 height 27
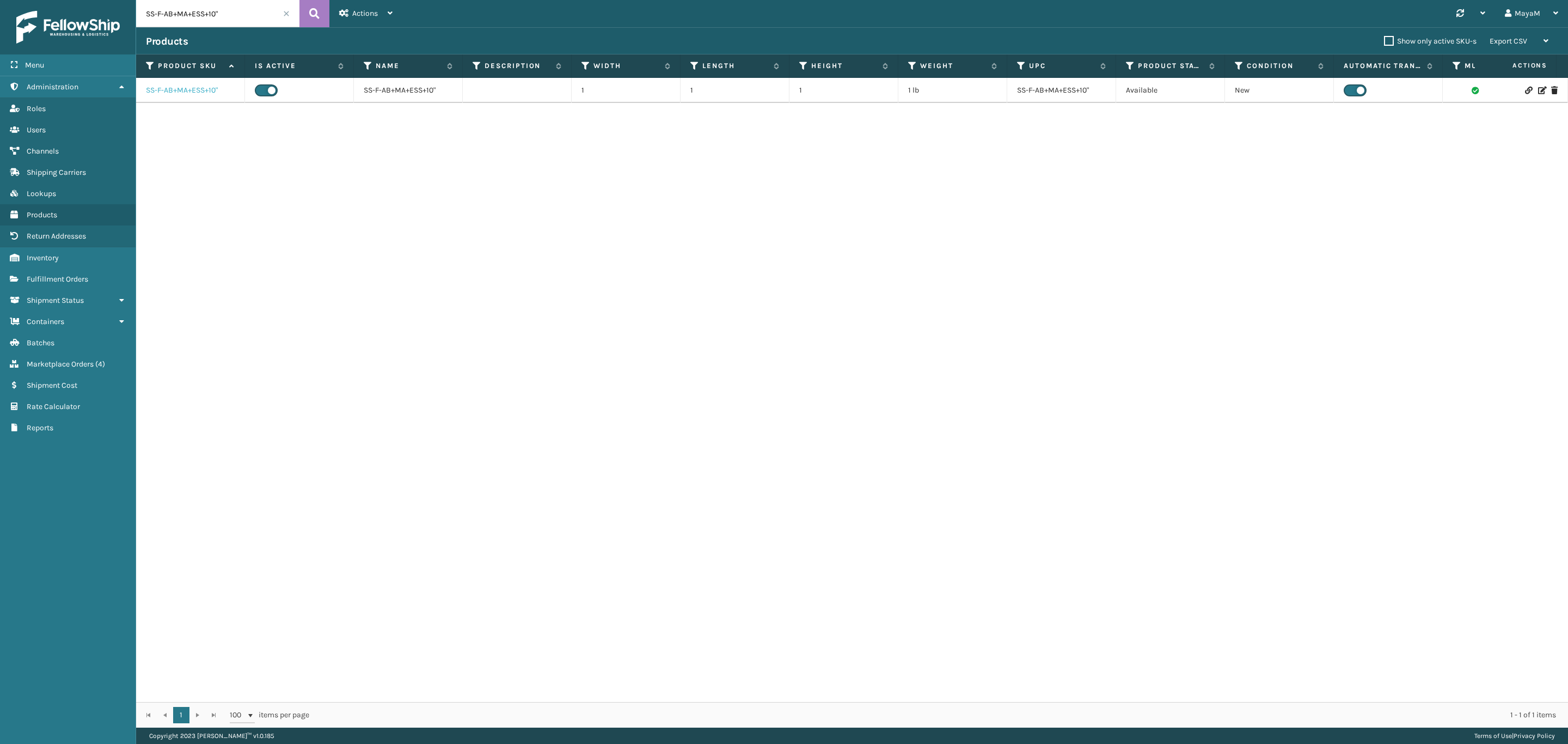
click at [211, 95] on link "SS-F-AB+MA+ESS+10"" at bounding box center [182, 90] width 72 height 11
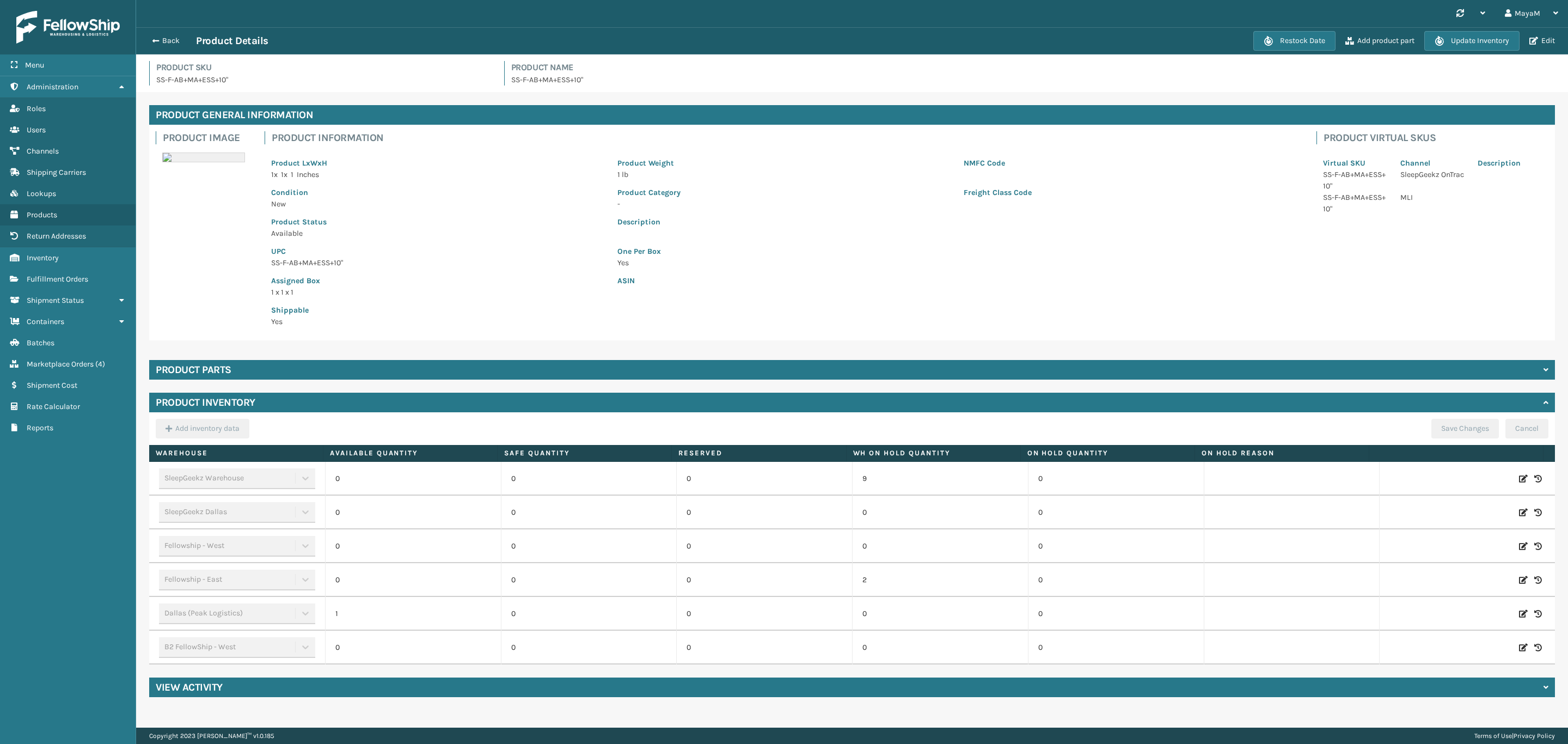
click at [300, 366] on div "Product parts" at bounding box center [852, 369] width 1406 height 19
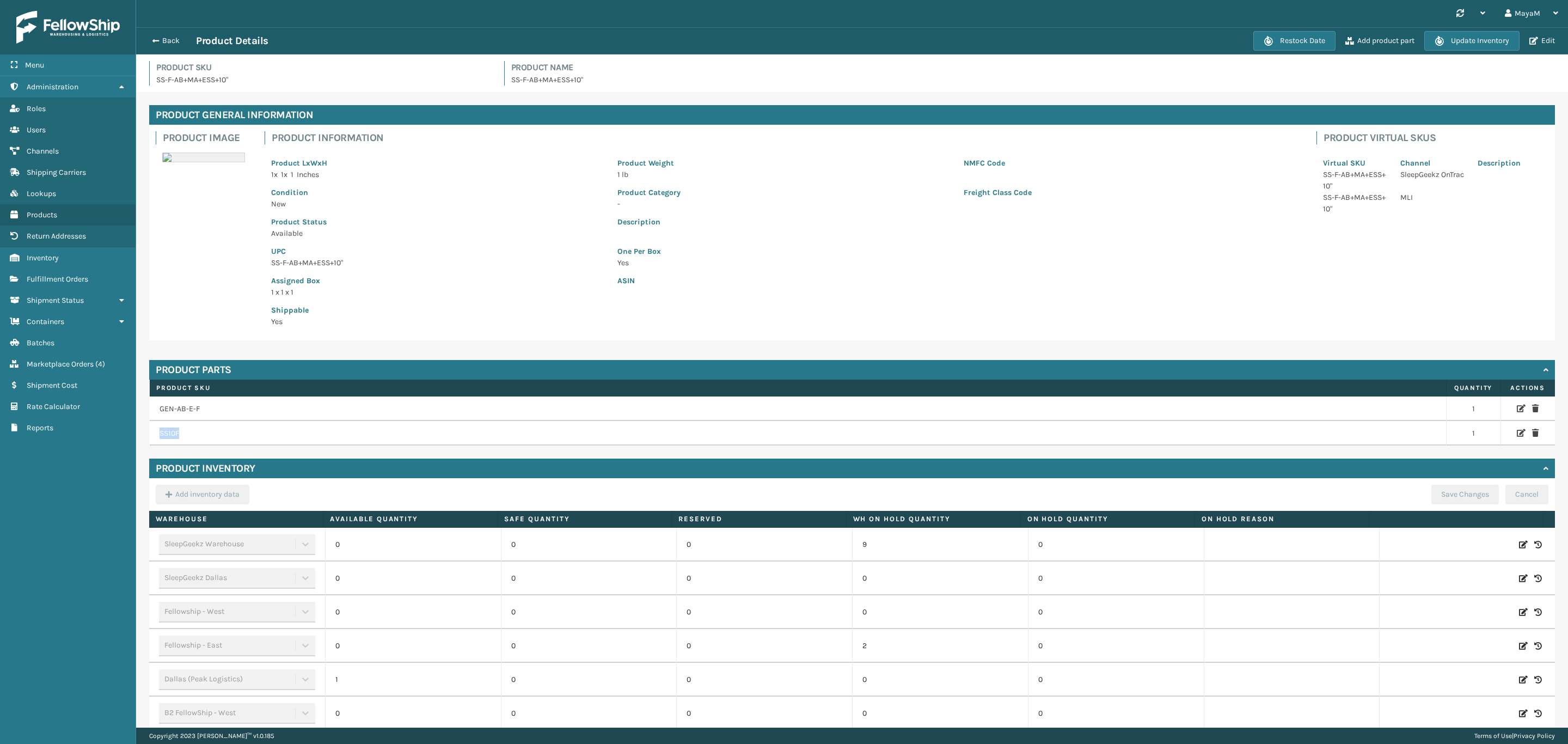
drag, startPoint x: 198, startPoint y: 438, endPoint x: 157, endPoint y: 441, distance: 41.1
click at [157, 441] on td "SS10F" at bounding box center [798, 433] width 1297 height 24
copy td "SS10F"
click at [59, 255] on span "Inventory" at bounding box center [43, 258] width 32 height 9
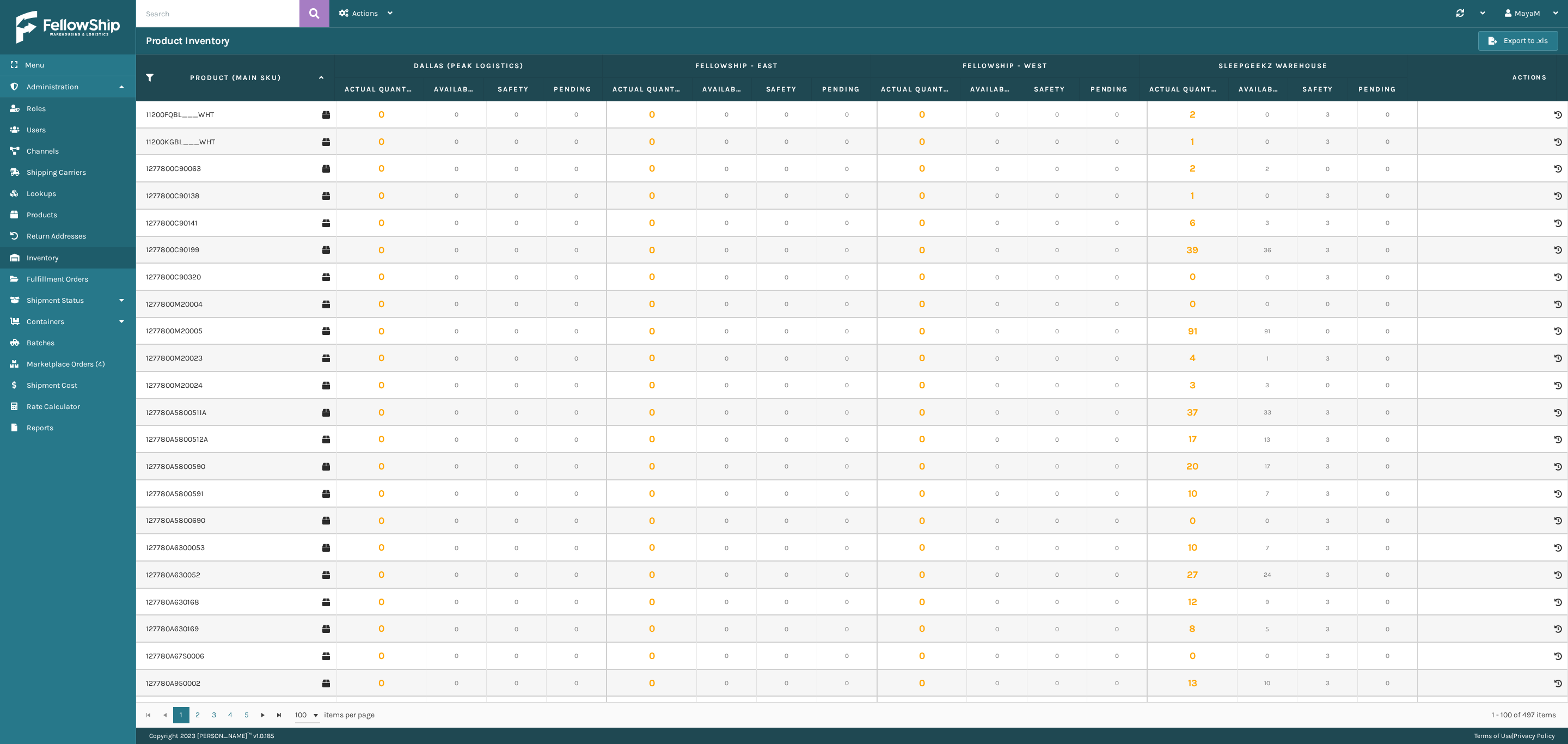
click at [196, 19] on input "text" at bounding box center [218, 13] width 164 height 27
paste input "SS10F"
type input "SS10F"
click at [317, 13] on icon at bounding box center [314, 14] width 11 height 16
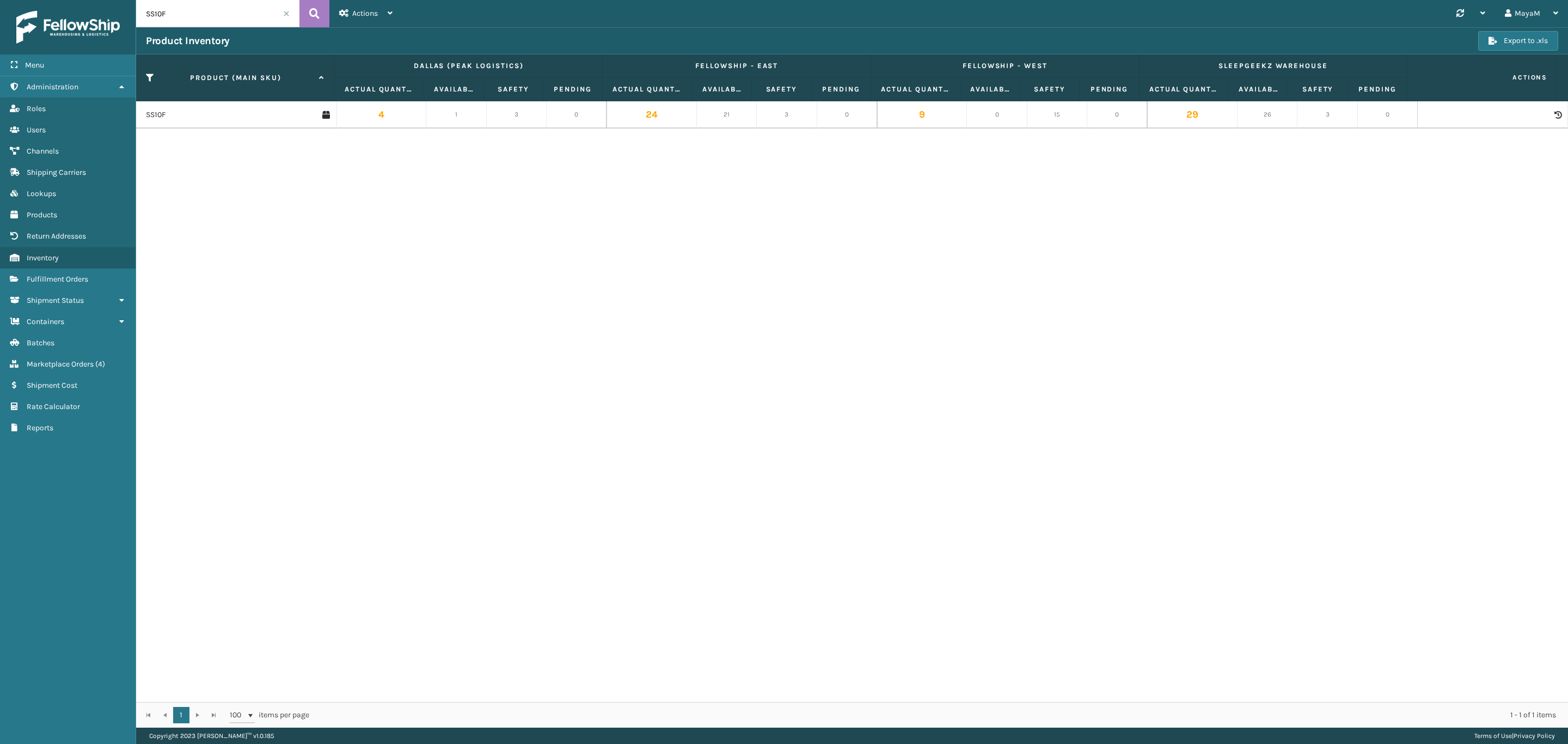
click at [173, 12] on input "SS10F" at bounding box center [218, 13] width 164 height 27
type input "GEN-AB-E-F"
click at [325, 14] on button at bounding box center [315, 13] width 30 height 27
click at [167, 115] on link "GEN-AB-E-F" at bounding box center [166, 115] width 40 height 11
